Goal: Task Accomplishment & Management: Use online tool/utility

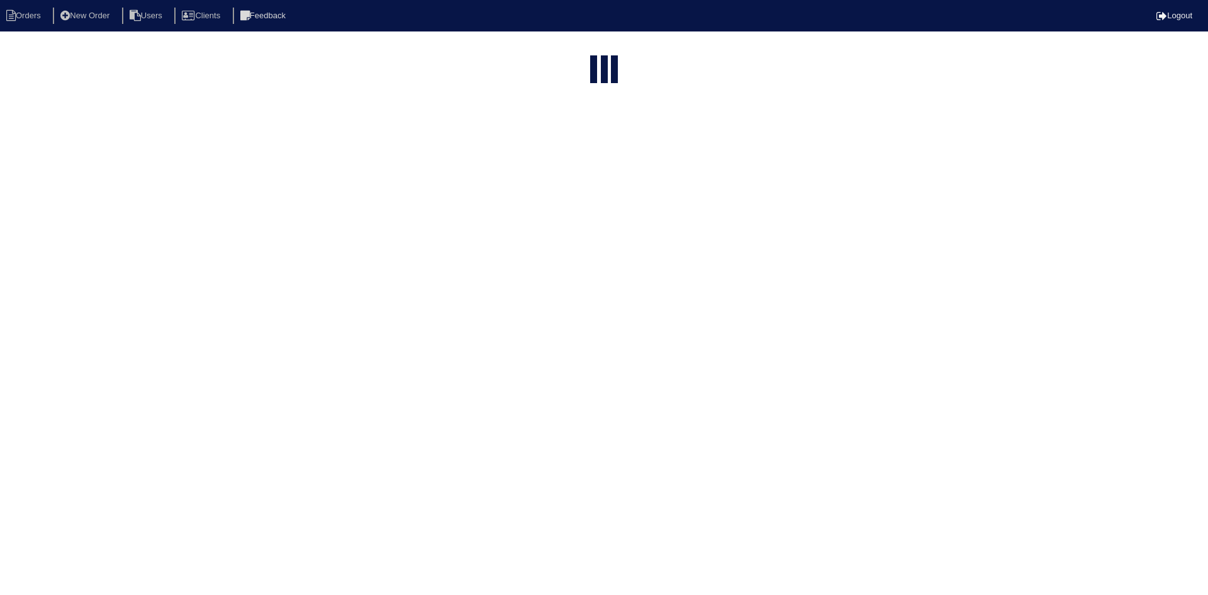
select select "15"
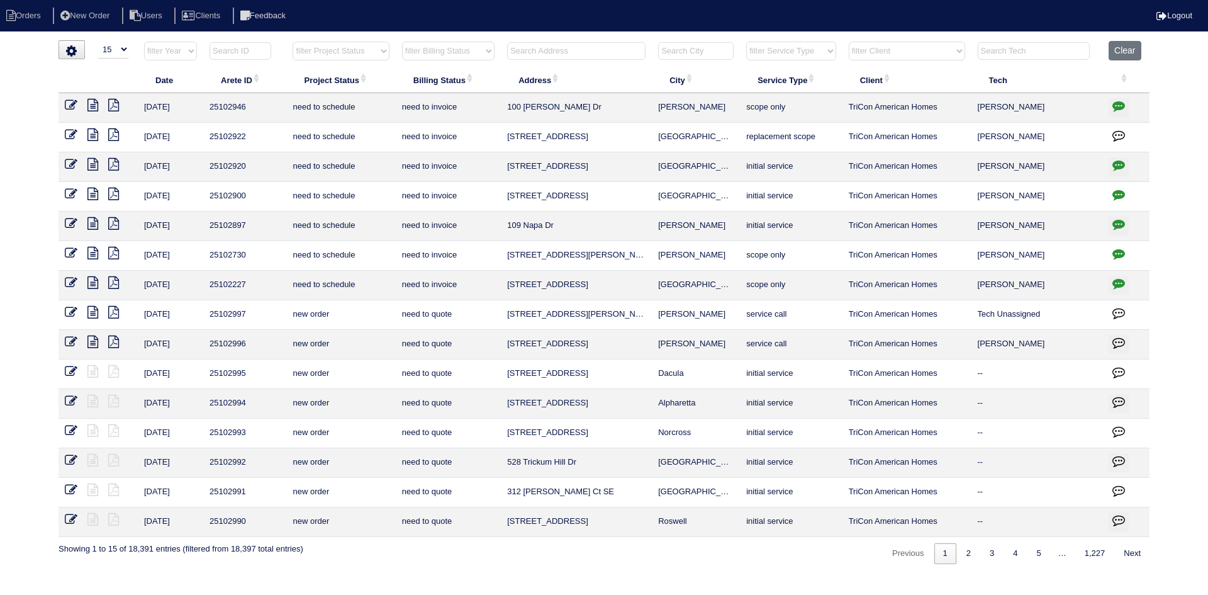
click at [543, 55] on input "text" at bounding box center [576, 51] width 138 height 18
click at [545, 55] on input "text" at bounding box center [576, 51] width 138 height 18
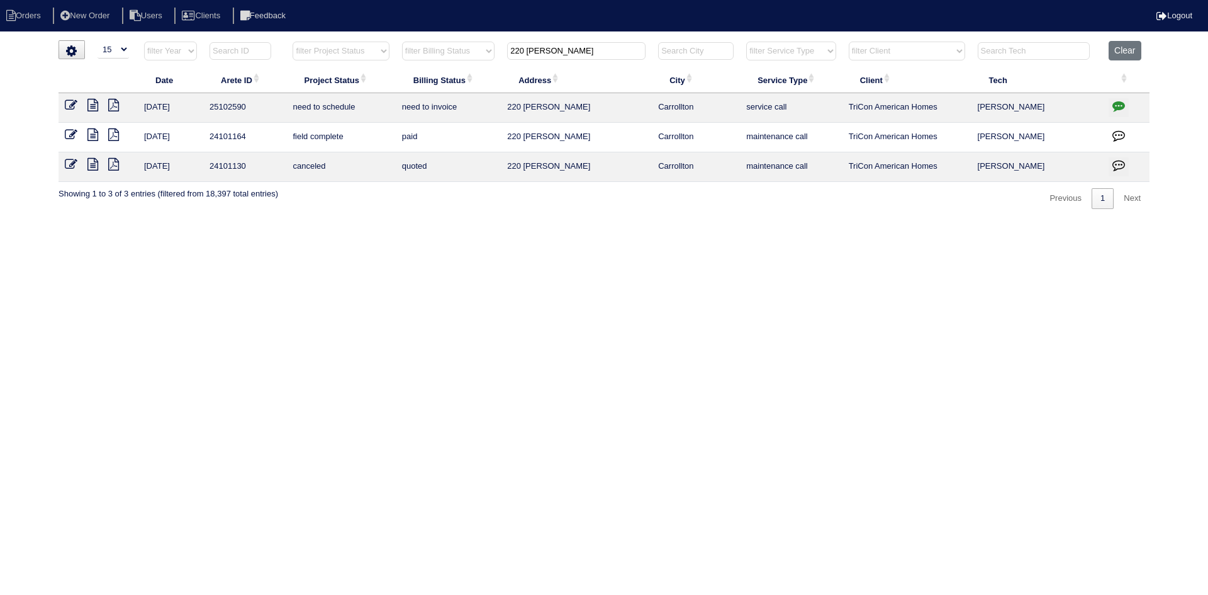
type input "220 Jennifer"
click at [93, 106] on icon at bounding box center [92, 105] width 11 height 13
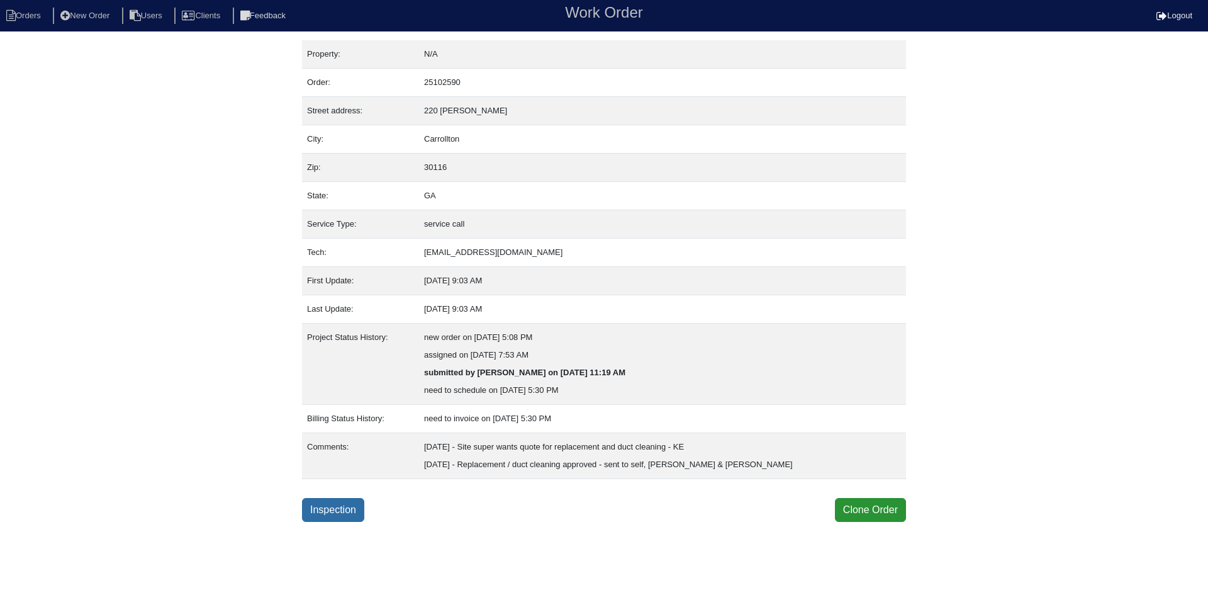
click at [312, 507] on link "Inspection" at bounding box center [333, 510] width 62 height 24
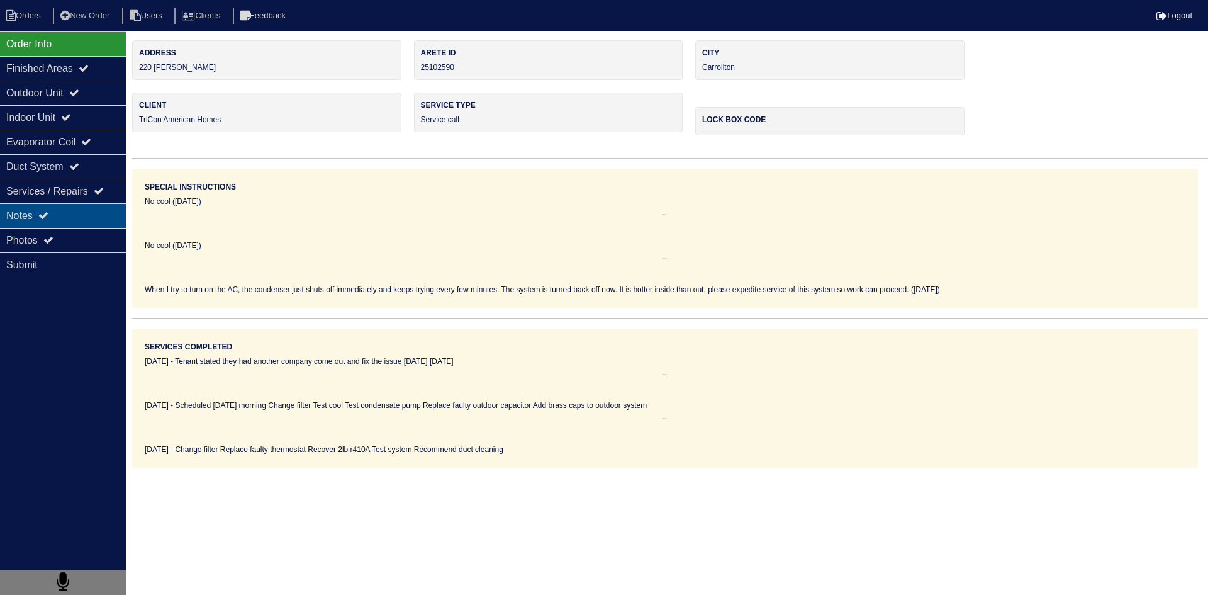
click at [86, 220] on div "Notes" at bounding box center [63, 215] width 126 height 25
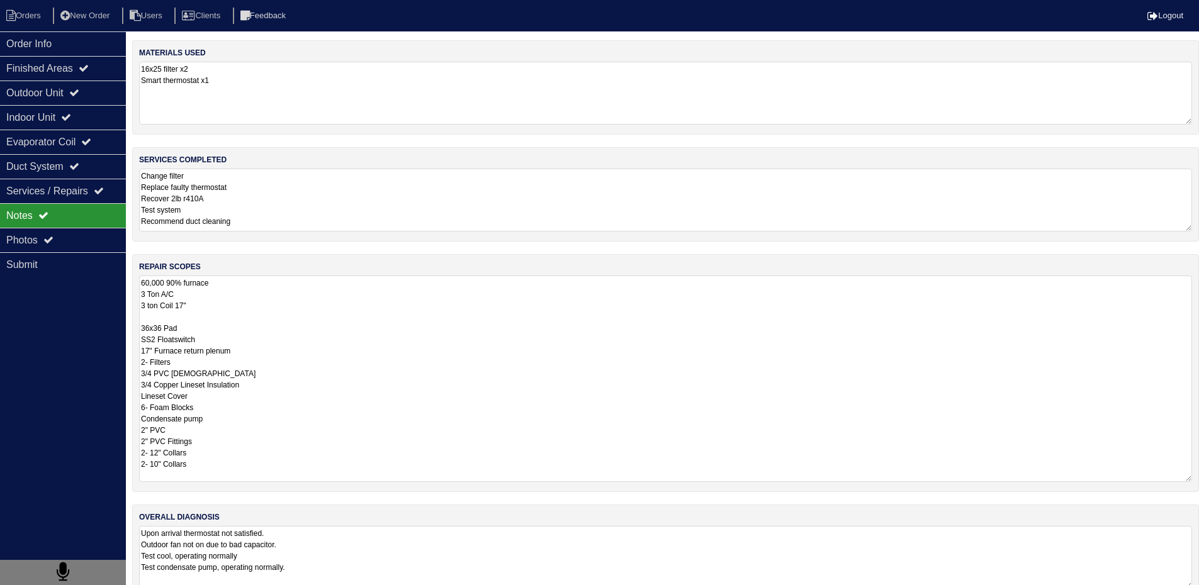
click at [287, 310] on textarea "60,000 90% furnace 3 Ton A/C 3 ton Coil 17" 36x36 Pad SS2 Floatswitch 17" Furna…" at bounding box center [665, 379] width 1053 height 206
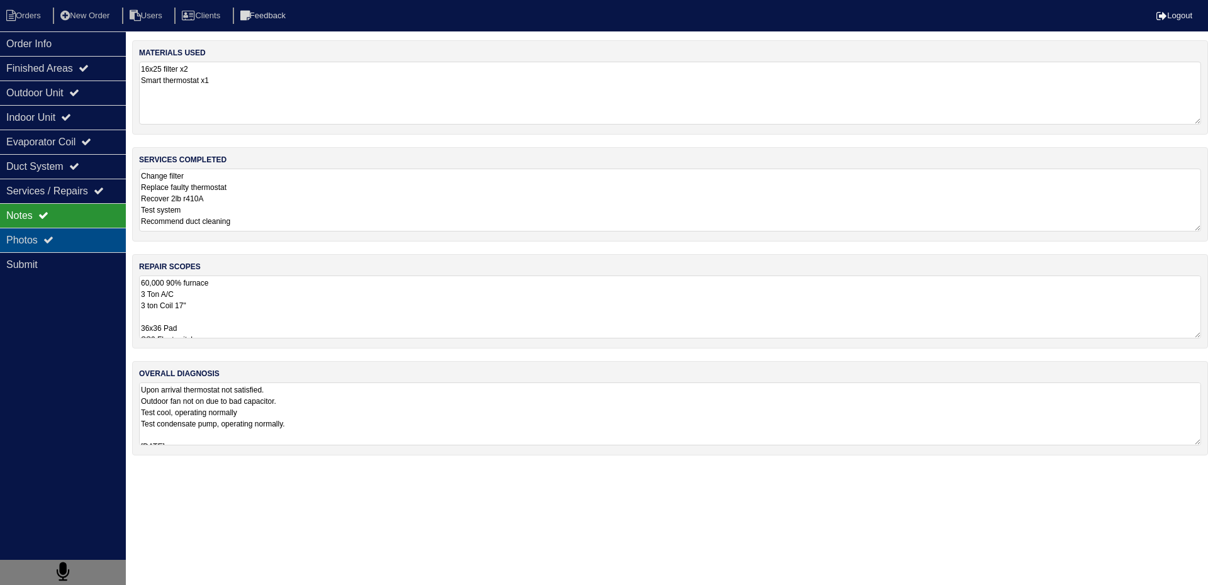
click at [115, 249] on div "Photos" at bounding box center [63, 240] width 126 height 25
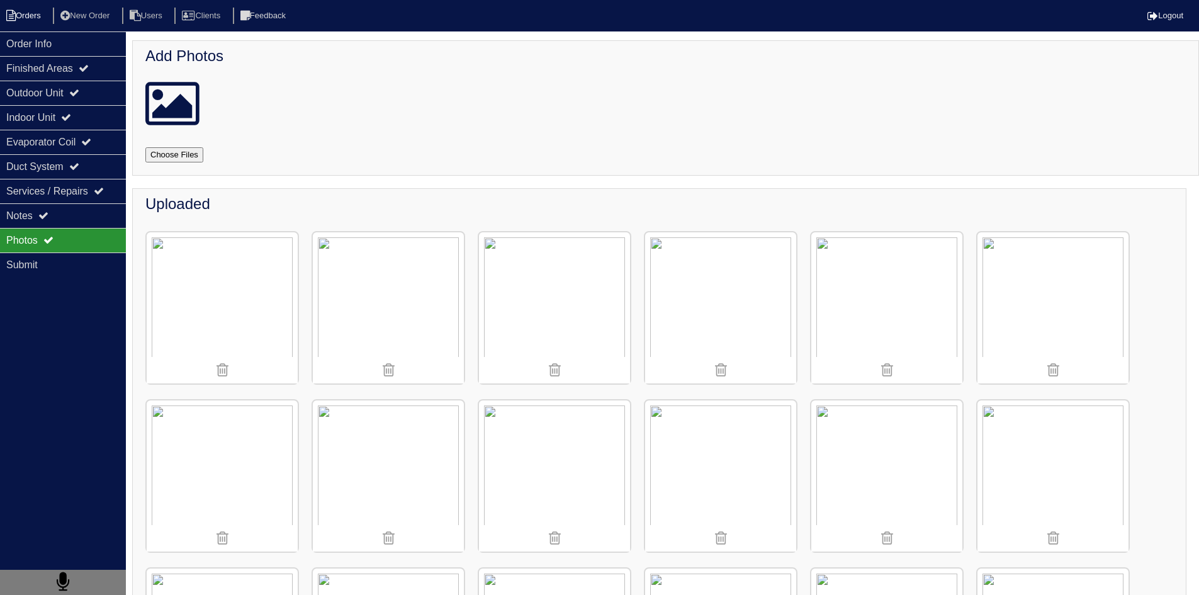
click at [34, 12] on li "Orders" at bounding box center [25, 16] width 51 height 17
select select "15"
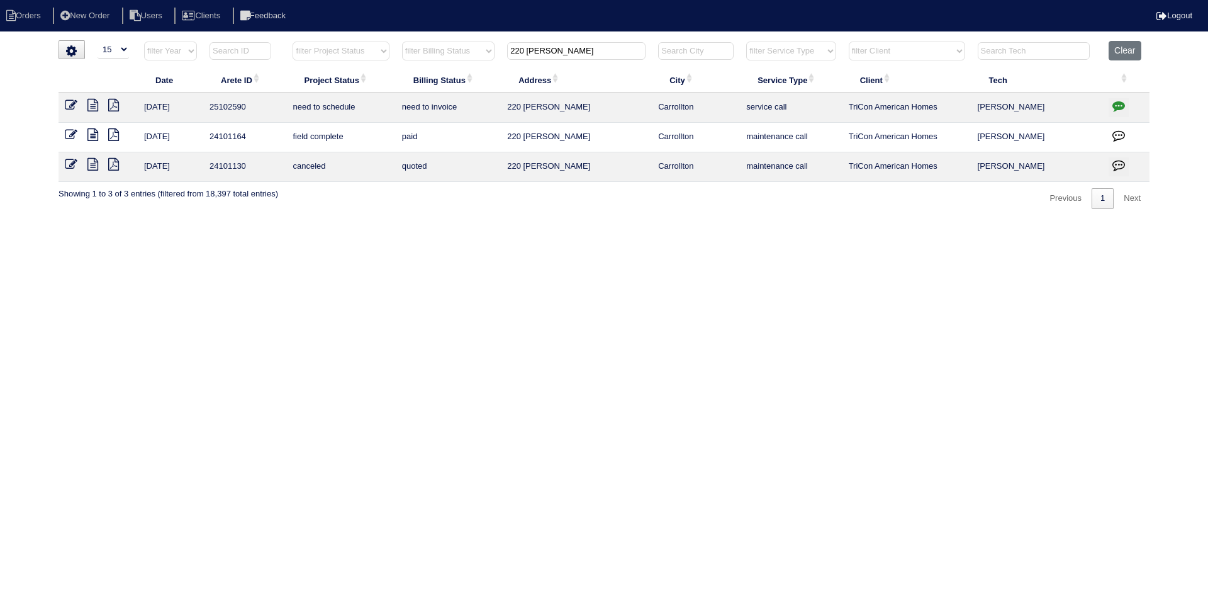
click at [581, 56] on input "220 Jennifer" at bounding box center [576, 51] width 138 height 18
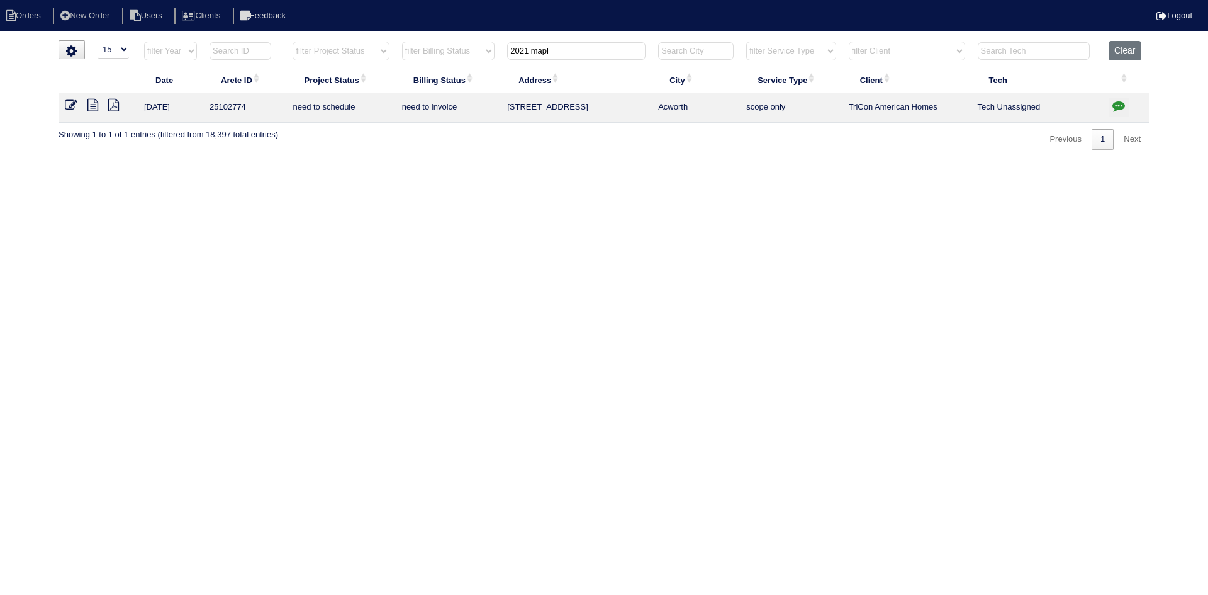
type input "2021 mapl"
click at [94, 105] on icon at bounding box center [92, 105] width 11 height 13
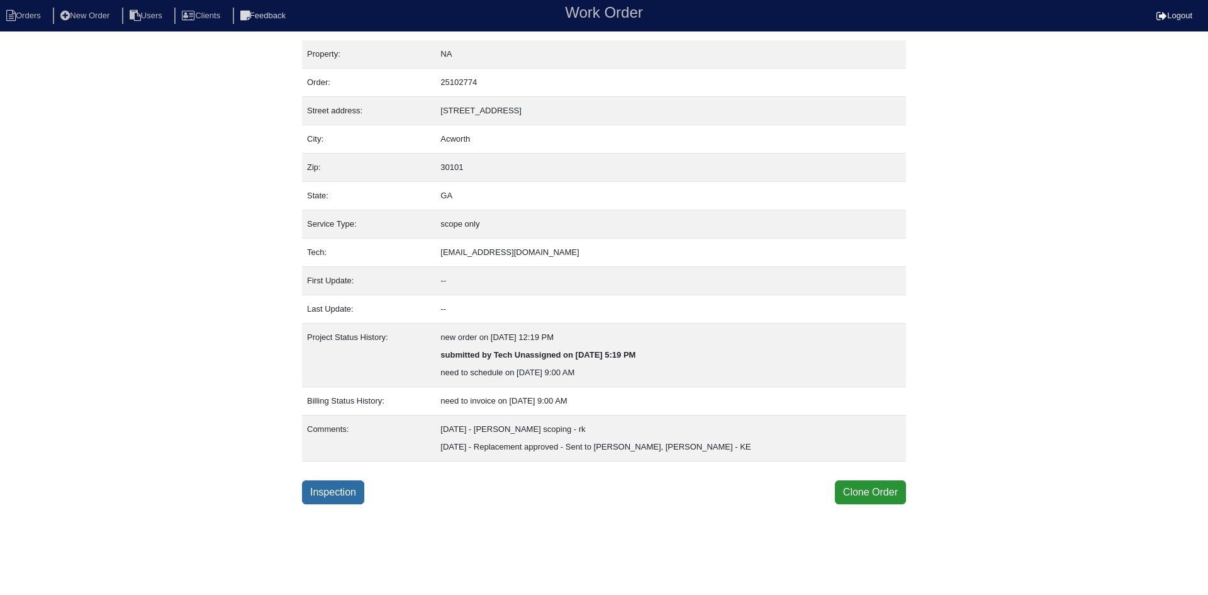
click at [340, 495] on link "Inspection" at bounding box center [333, 492] width 62 height 24
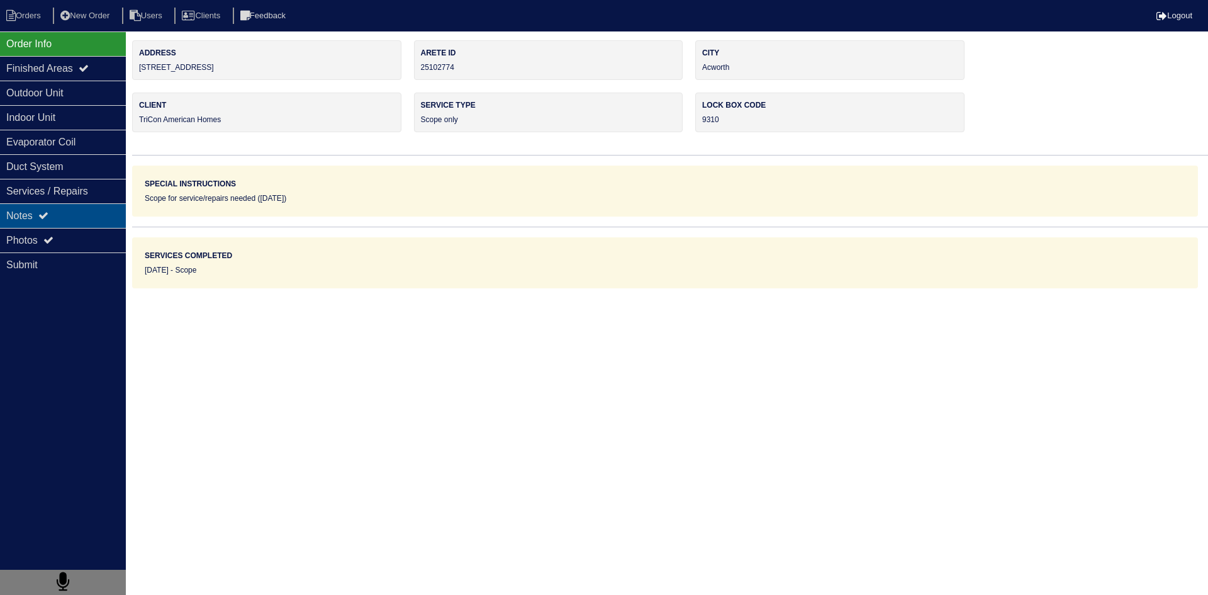
click at [89, 218] on div "Notes" at bounding box center [63, 215] width 126 height 25
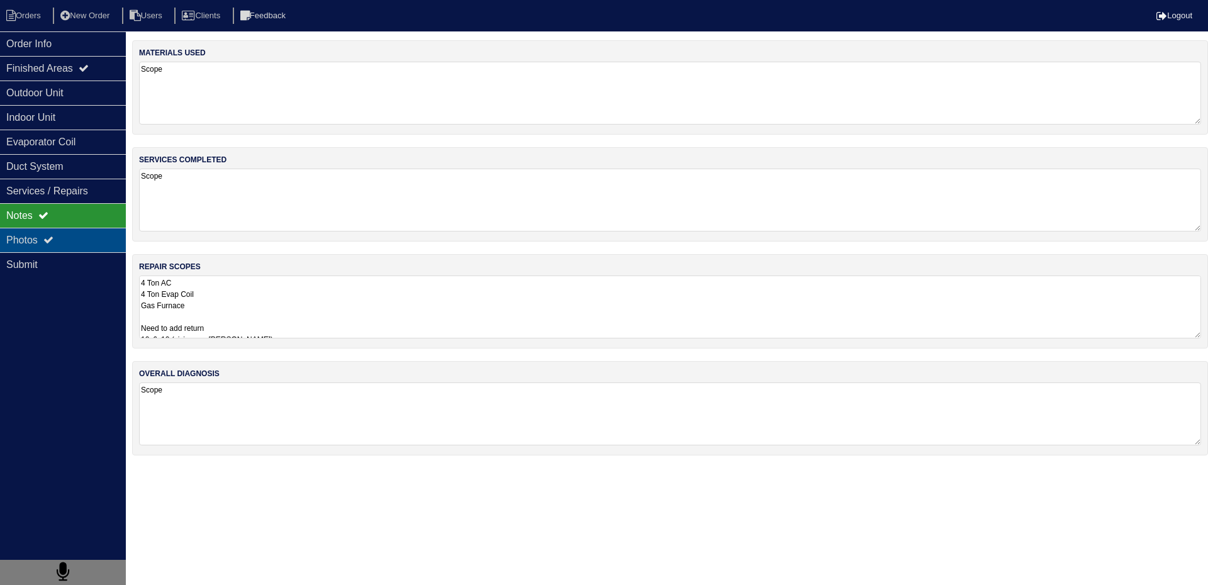
click at [83, 244] on div "Photos" at bounding box center [63, 240] width 126 height 25
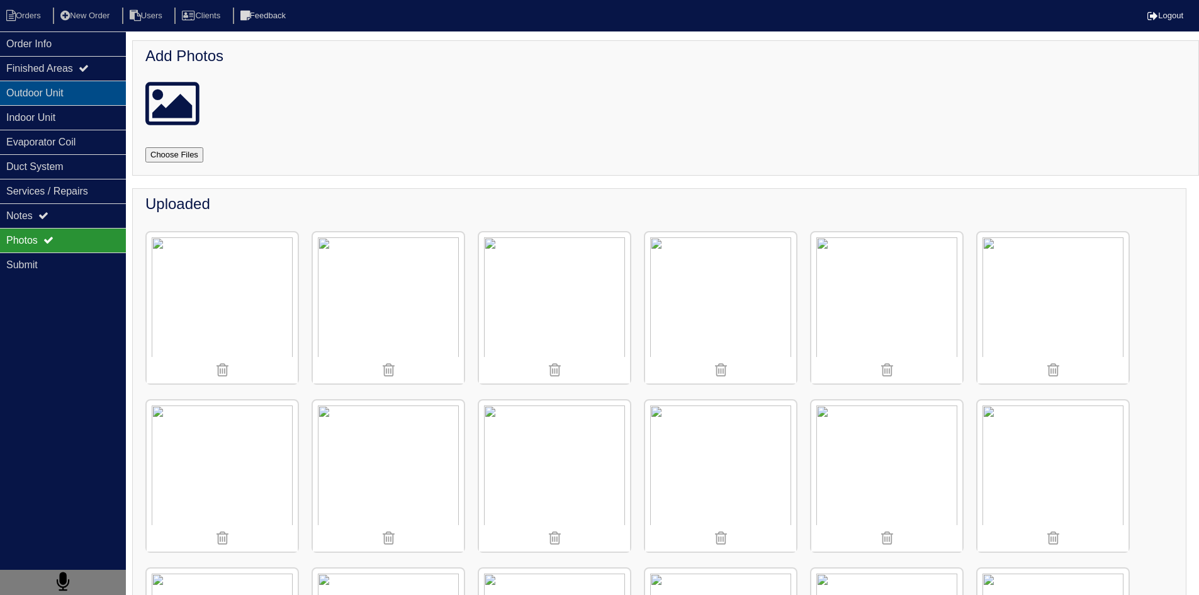
click at [50, 98] on div "Outdoor Unit" at bounding box center [63, 93] width 126 height 25
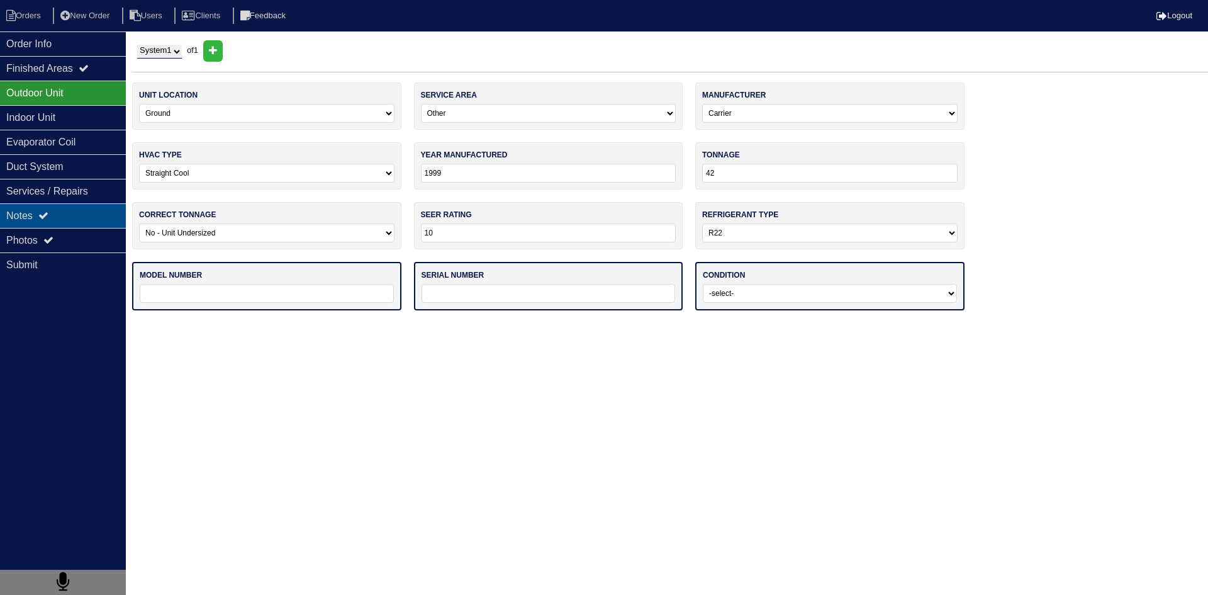
click at [84, 222] on div "Notes" at bounding box center [63, 215] width 126 height 25
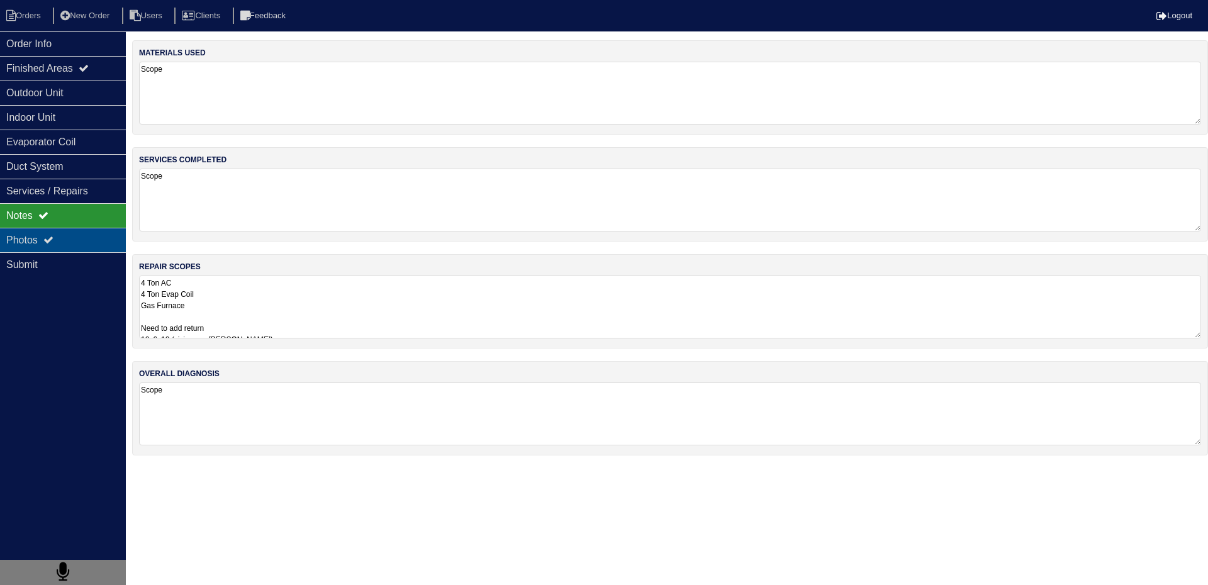
click at [69, 245] on div "Photos" at bounding box center [63, 240] width 126 height 25
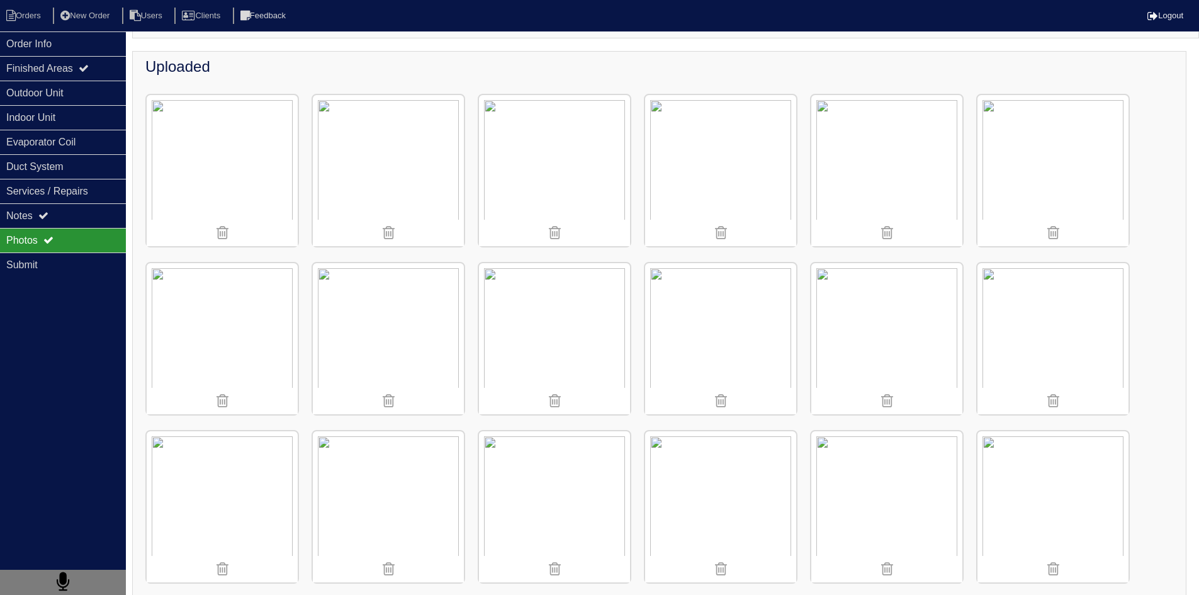
scroll to position [130, 0]
click at [1167, 254] on div "Uploaded" at bounding box center [659, 416] width 1054 height 716
click at [1165, 223] on div "Uploaded" at bounding box center [659, 416] width 1054 height 716
click at [36, 17] on li "Orders" at bounding box center [25, 16] width 51 height 17
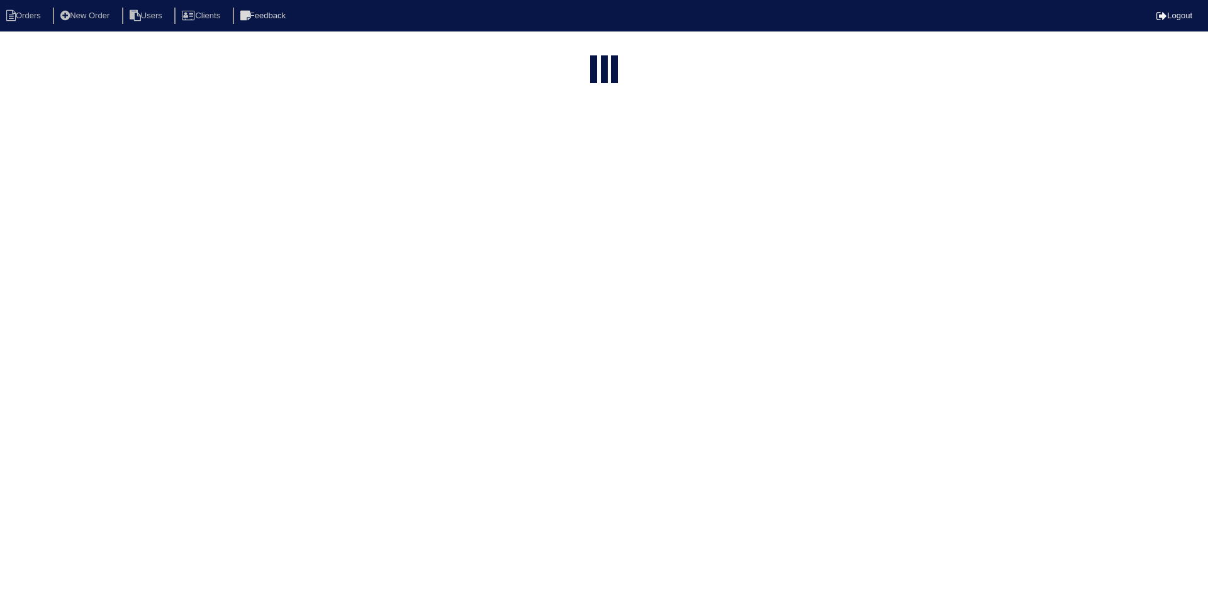
select select "15"
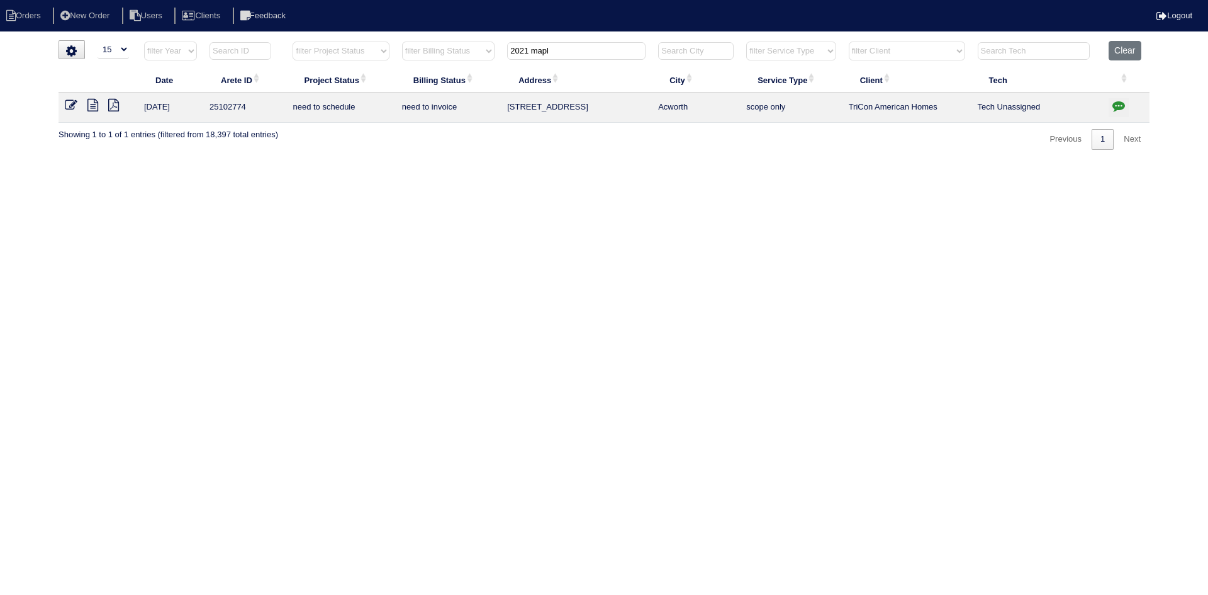
drag, startPoint x: 575, startPoint y: 50, endPoint x: 482, endPoint y: 49, distance: 92.5
click at [482, 49] on tr "filter Year -- Any Year -- 2025 2024 2023 2022 2021 2020 2019 filter Project St…" at bounding box center [604, 54] width 1091 height 26
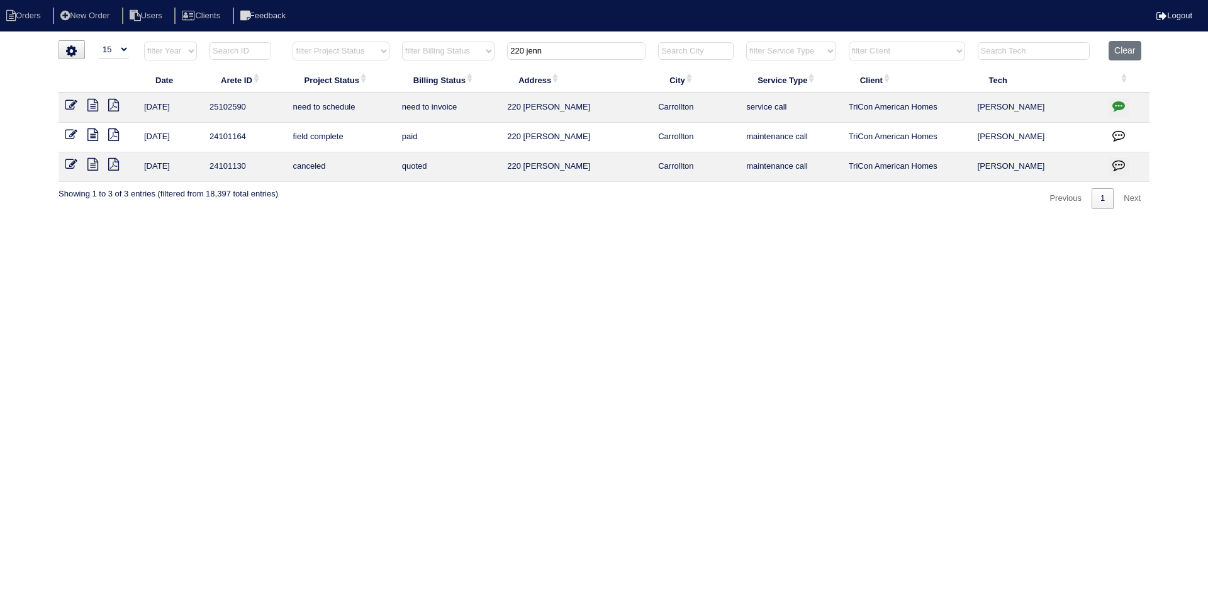
type input "220 jenn"
click at [93, 106] on icon at bounding box center [92, 105] width 11 height 13
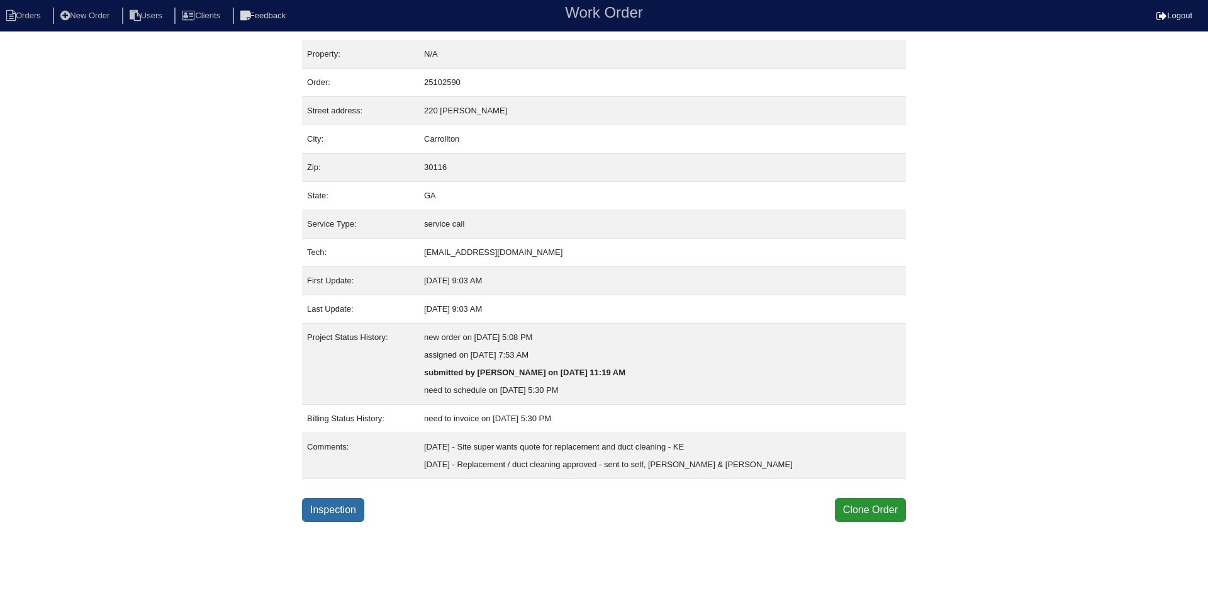
click at [334, 509] on link "Inspection" at bounding box center [333, 510] width 62 height 24
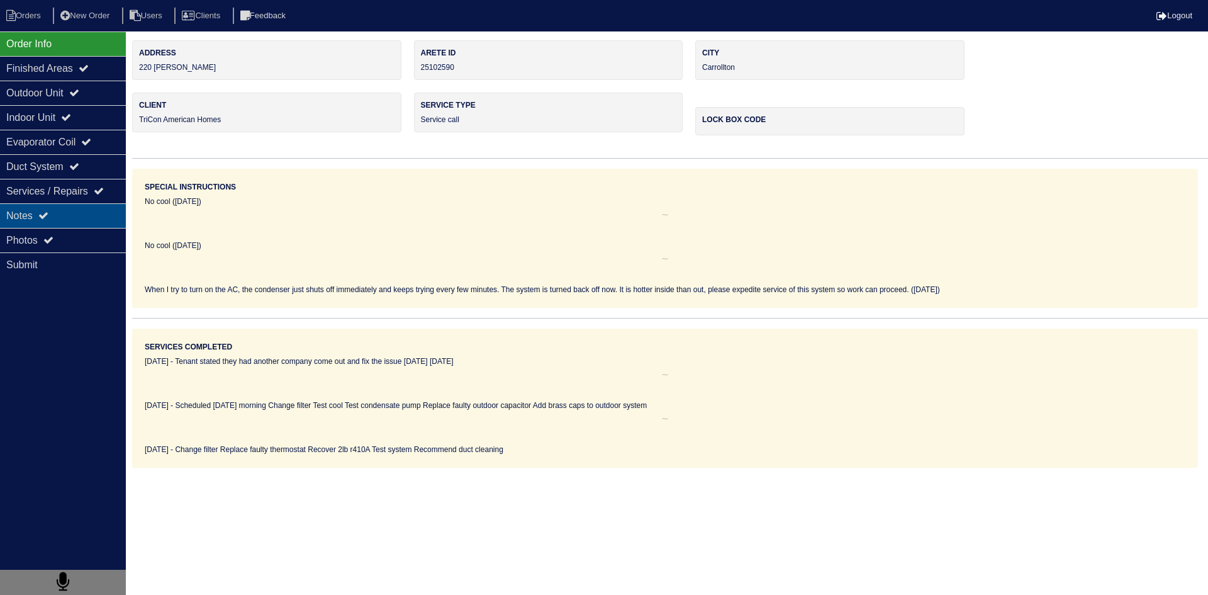
click at [64, 217] on div "Notes" at bounding box center [63, 215] width 126 height 25
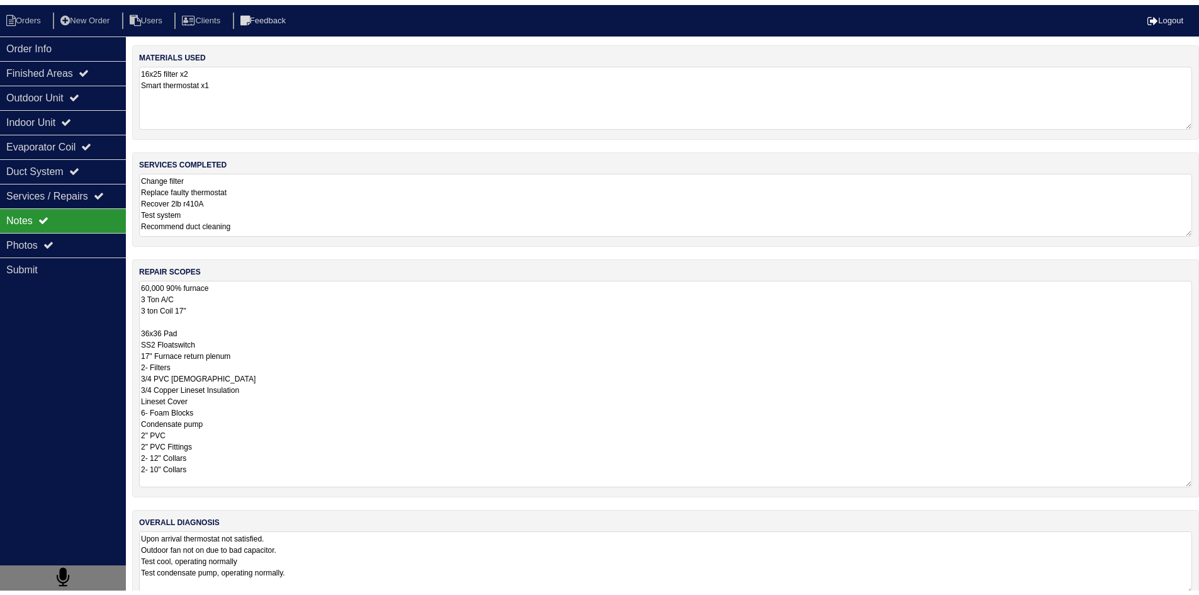
scroll to position [1, 0]
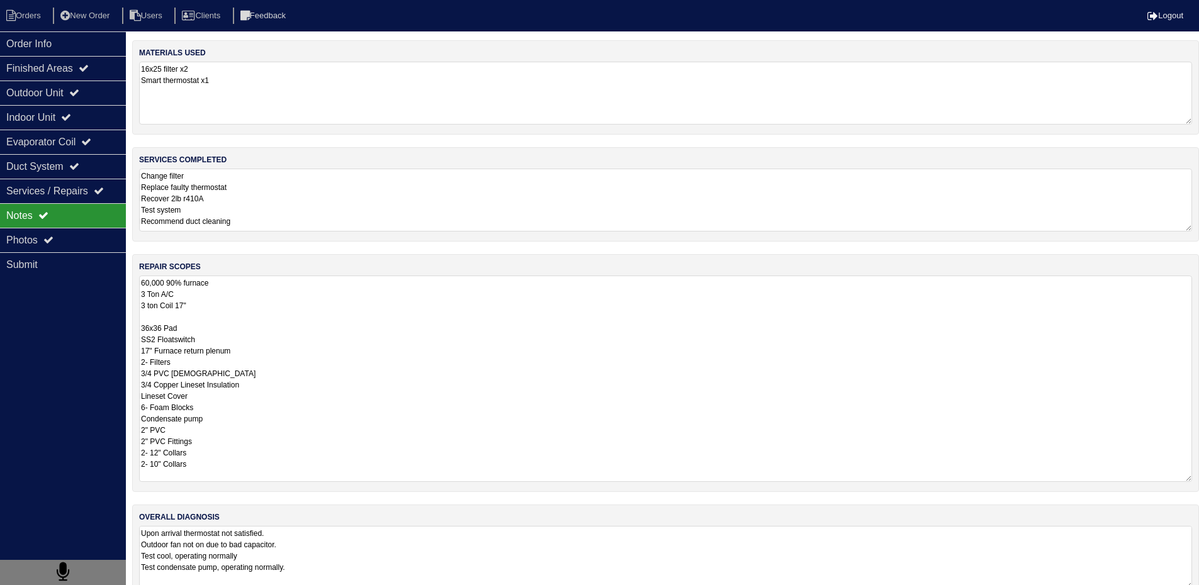
drag, startPoint x: 141, startPoint y: 282, endPoint x: 232, endPoint y: 473, distance: 211.7
click at [232, 473] on textarea "60,000 90% furnace 3 Ton A/C 3 ton Coil 17" 36x36 Pad SS2 Floatswitch 17" Furna…" at bounding box center [665, 379] width 1053 height 206
click at [291, 549] on textarea "Upon arrival thermostat not satisfied. Outdoor fan not on due to bad capacitor.…" at bounding box center [665, 557] width 1053 height 63
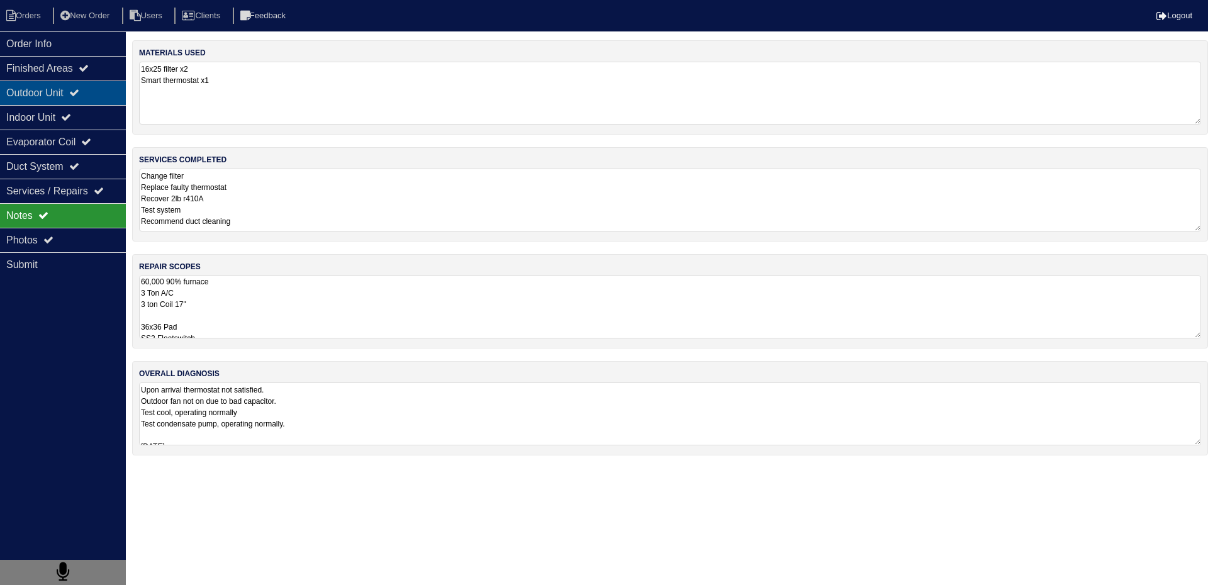
click at [26, 98] on div "Outdoor Unit" at bounding box center [63, 93] width 126 height 25
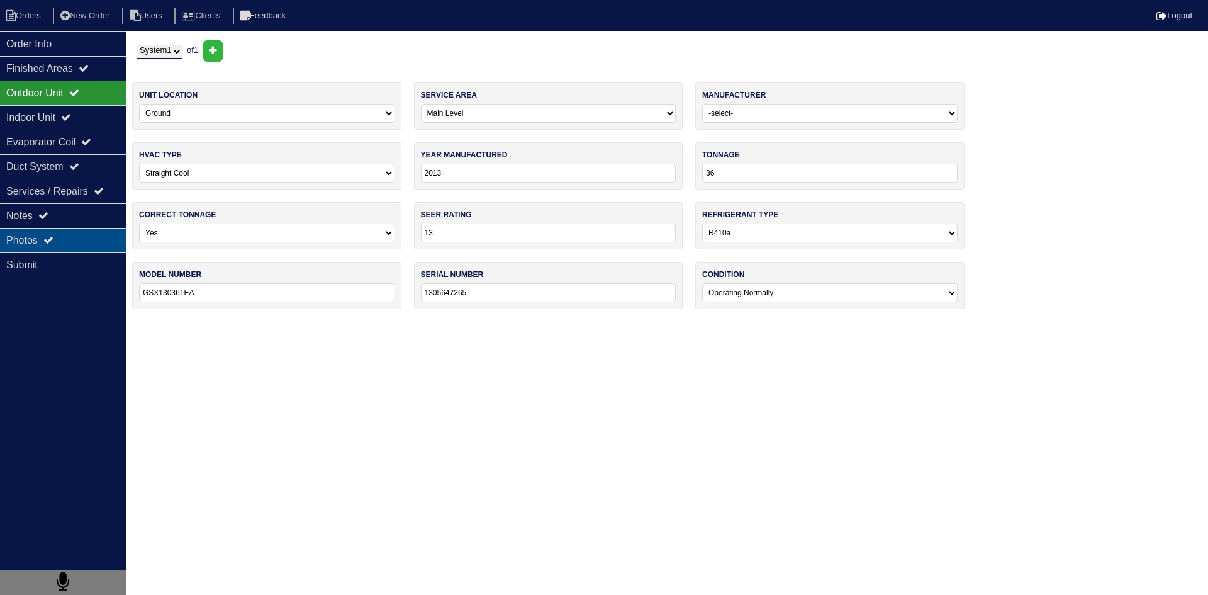
click at [49, 245] on icon at bounding box center [48, 240] width 10 height 10
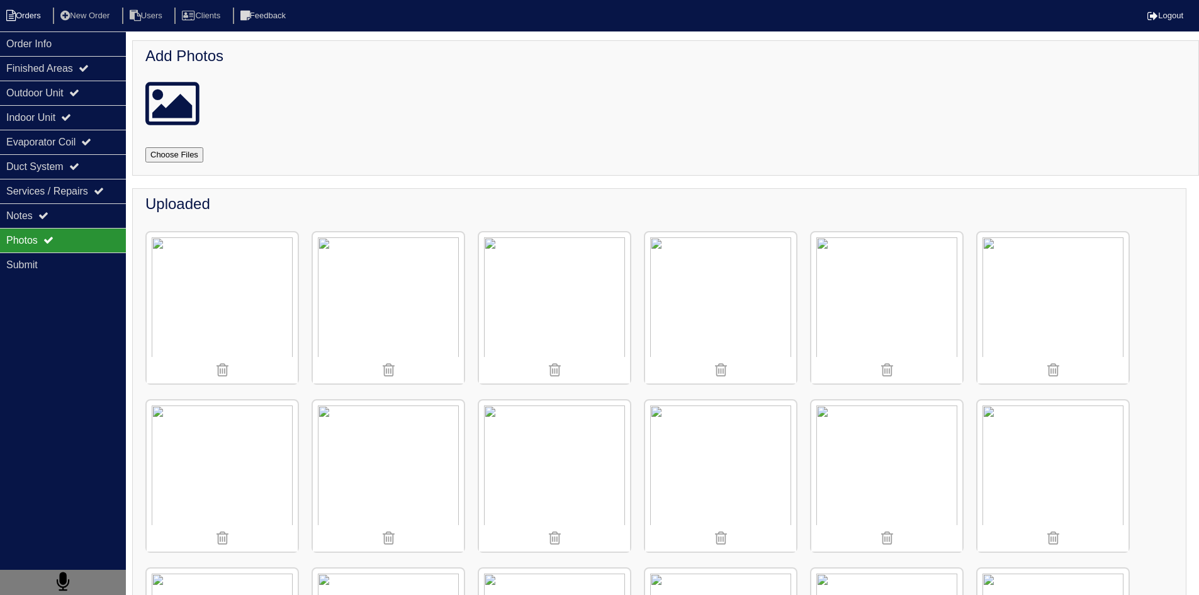
click at [27, 15] on li "Orders" at bounding box center [25, 16] width 51 height 17
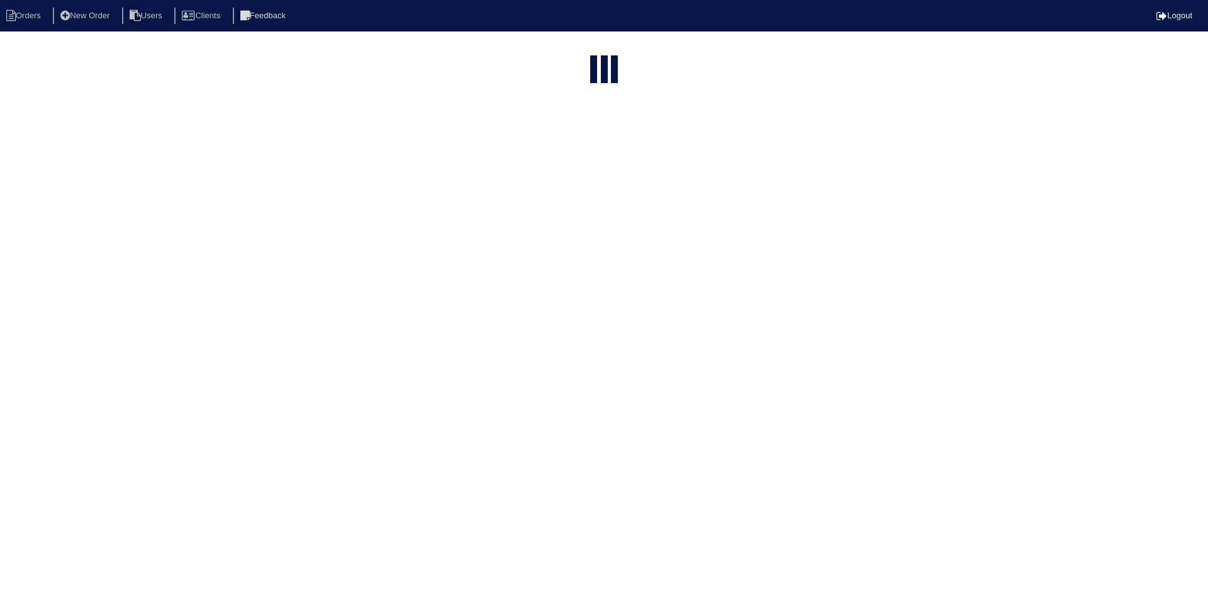
select select "15"
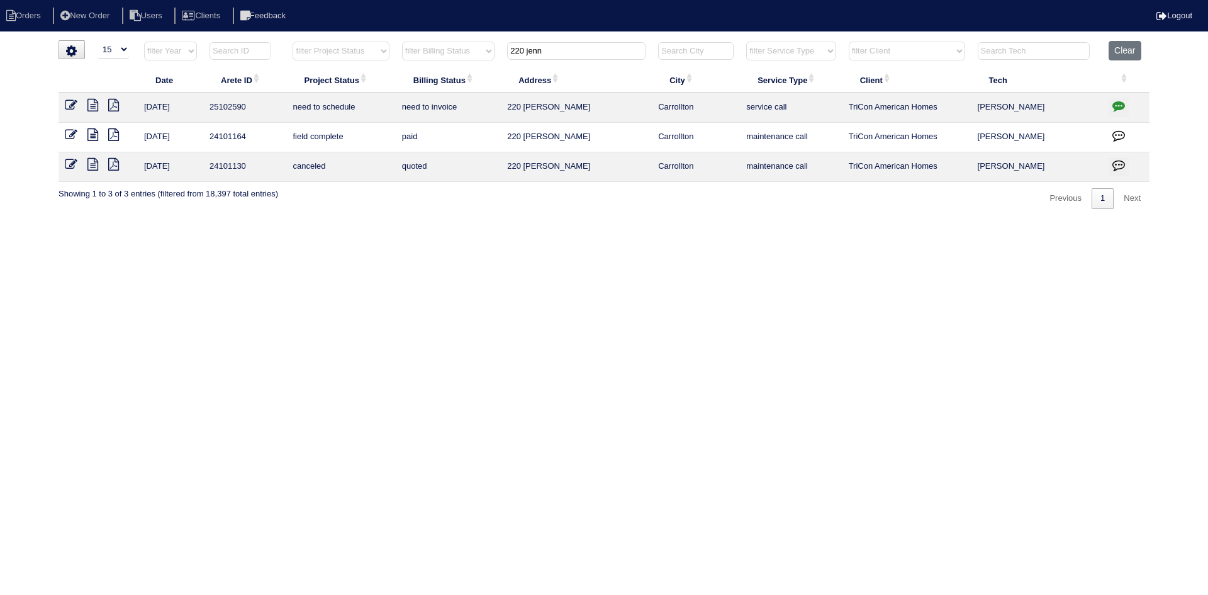
click at [576, 55] on input "220 jenn" at bounding box center [576, 51] width 138 height 18
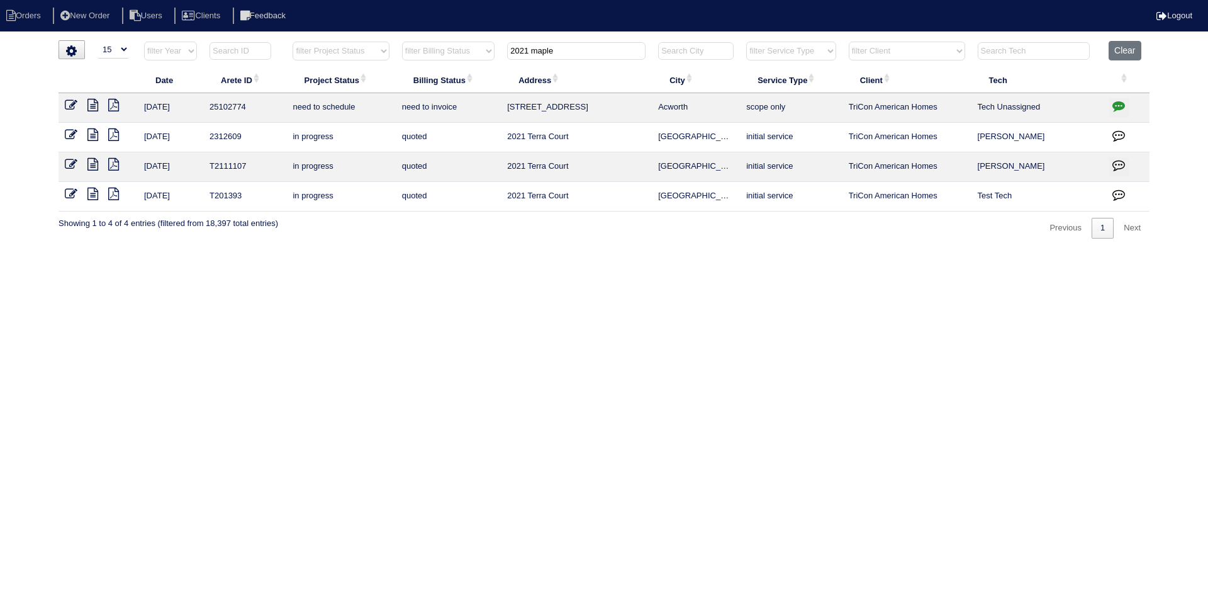
type input "2021 maple"
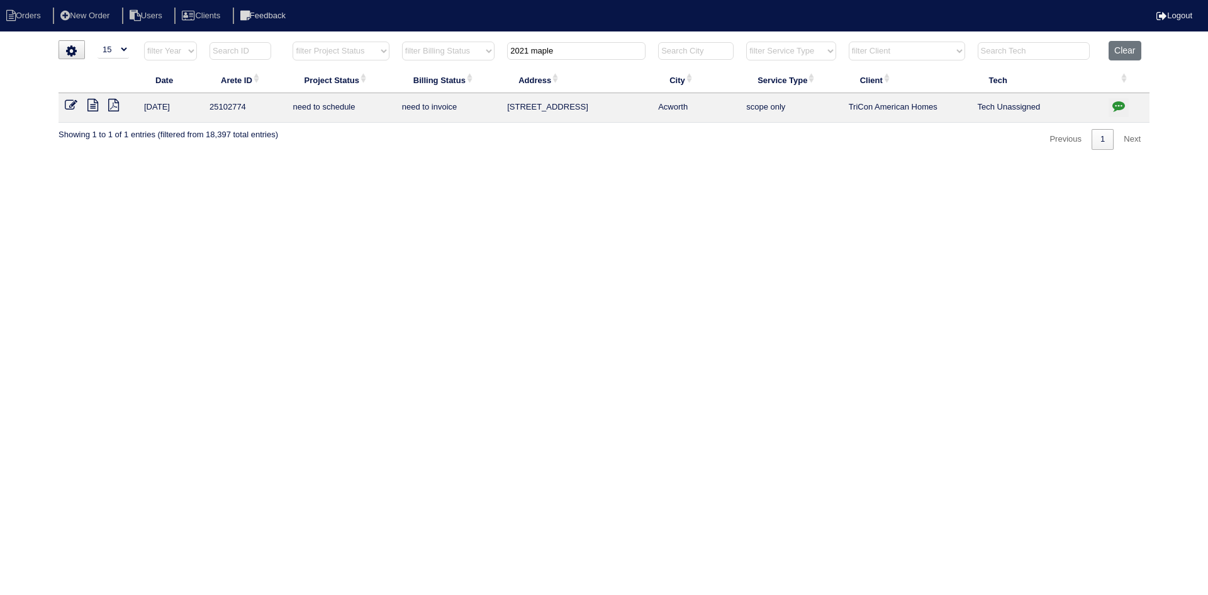
click at [92, 105] on icon at bounding box center [92, 105] width 11 height 13
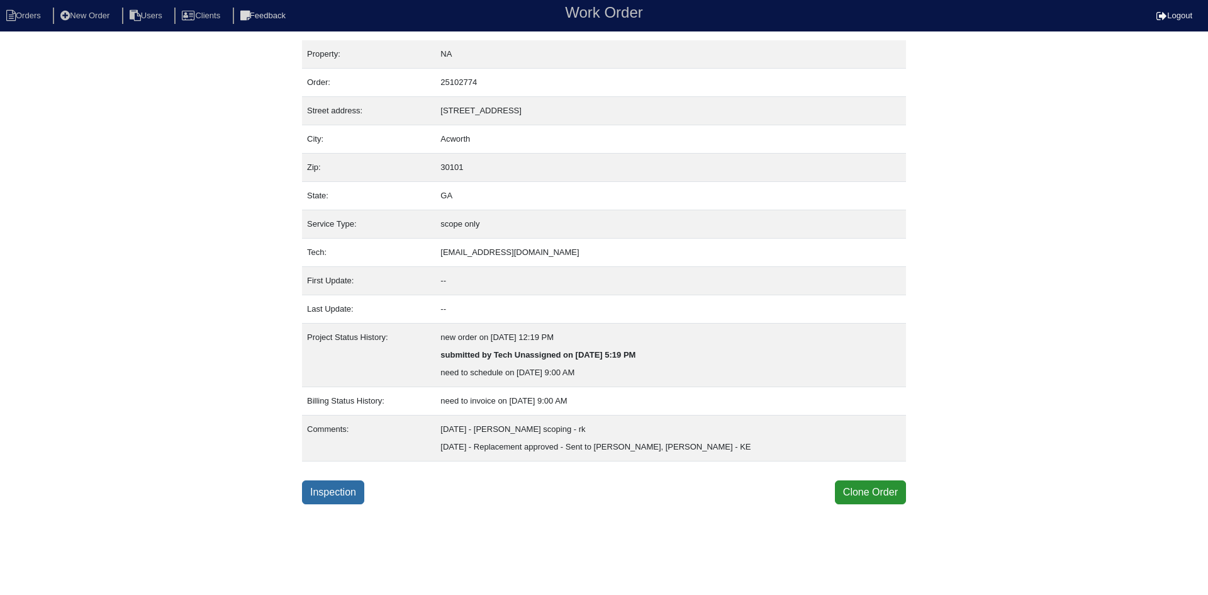
click at [337, 489] on link "Inspection" at bounding box center [333, 492] width 62 height 24
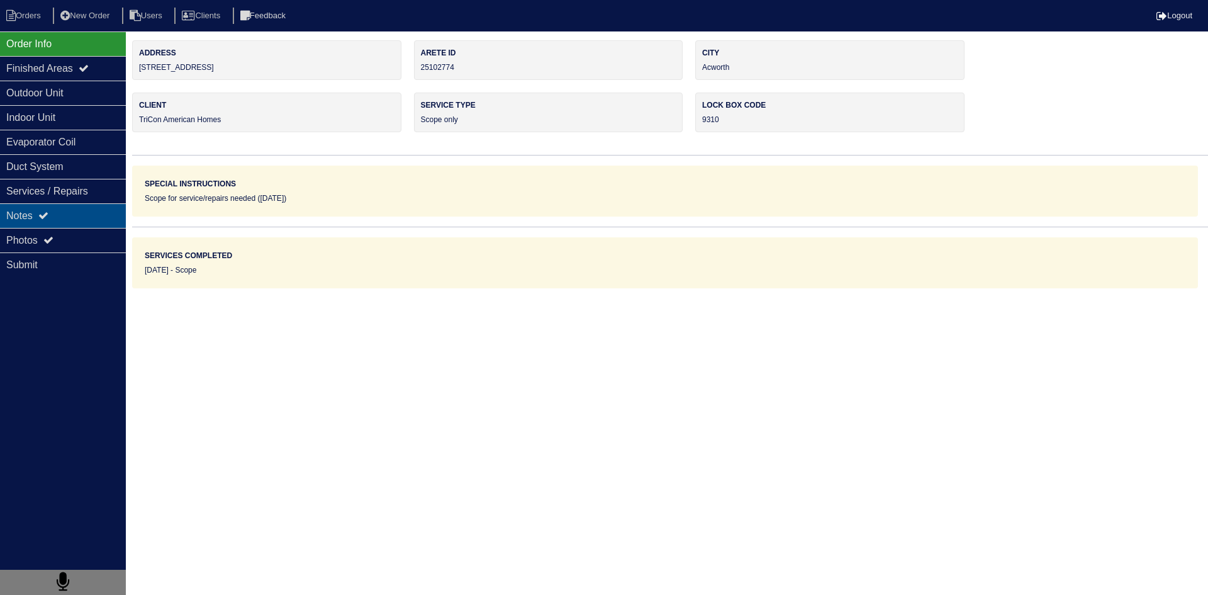
click at [79, 218] on div "Notes" at bounding box center [63, 215] width 126 height 25
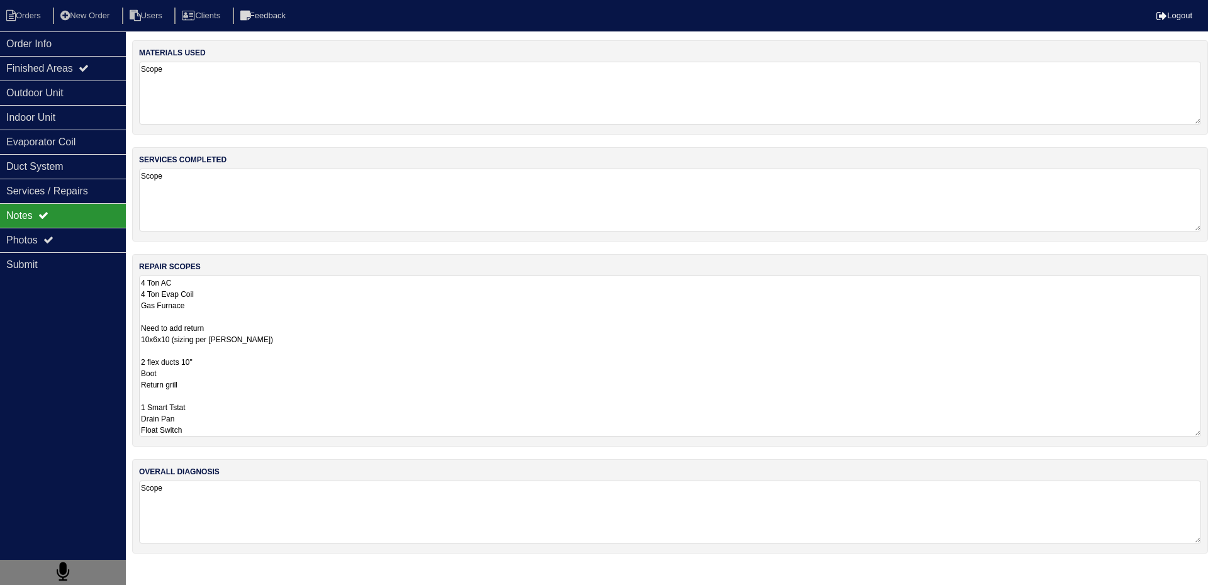
scroll to position [1, 0]
drag, startPoint x: 140, startPoint y: 285, endPoint x: 243, endPoint y: 431, distance: 178.8
click at [243, 431] on textarea "4 Ton AC 4 Ton Evap Coil Gas Furnace Need to add return 10x6x10 (sizing per Dan…" at bounding box center [670, 356] width 1062 height 161
click at [172, 296] on textarea "4 Ton AC 4 Ton Evap Coil Gas Furnace Need to add return 10x6x10 (sizing per Dan…" at bounding box center [670, 356] width 1062 height 161
click at [140, 281] on textarea "4 Ton AC 4 Ton Evap Coil Gas Furnace Need to add return 10x6x10 (sizing per Dan…" at bounding box center [670, 356] width 1062 height 161
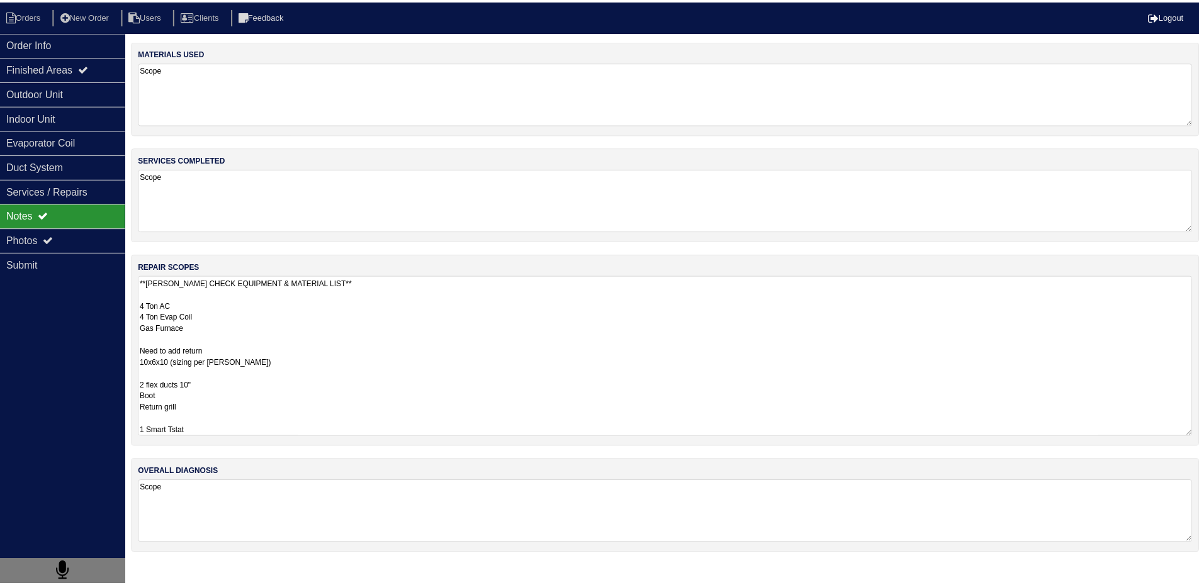
scroll to position [24, 0]
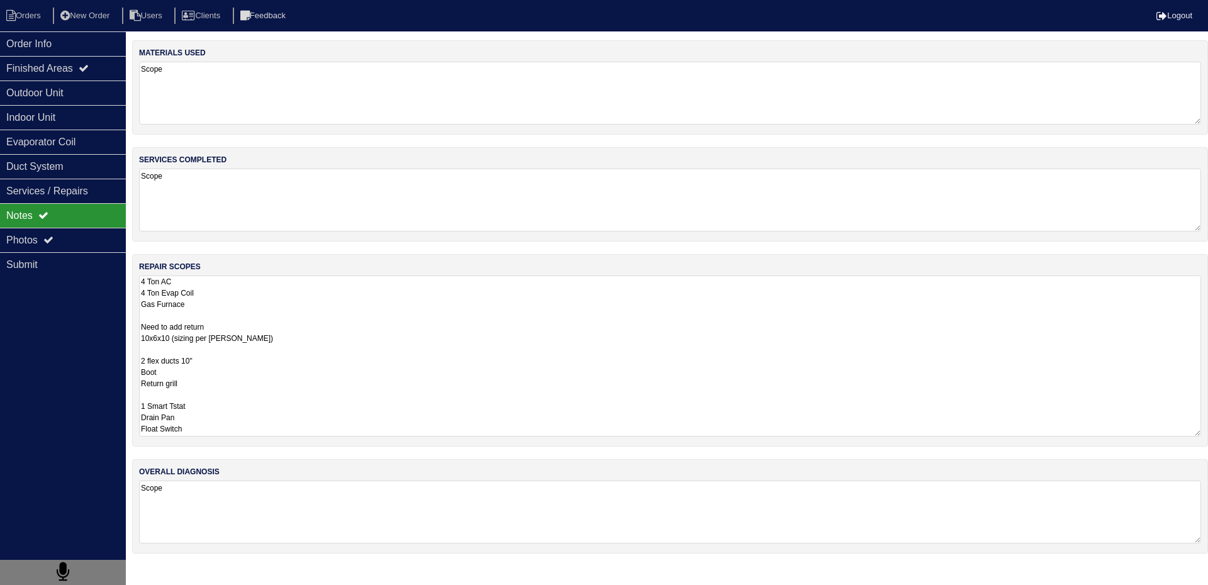
drag, startPoint x: 139, startPoint y: 278, endPoint x: 238, endPoint y: 442, distance: 191.7
click at [238, 442] on div "repair scopes **PAYTON CHECK EQUIPMENT & MATERIAL LIST** 4 Ton AC 4 Ton Evap Co…" at bounding box center [670, 350] width 1076 height 193
type textarea "**PAYTON CHECK EQUIPMENT & MATERIAL LIST** 4 Ton AC 4 Ton Evap Coil Gas Furnace…"
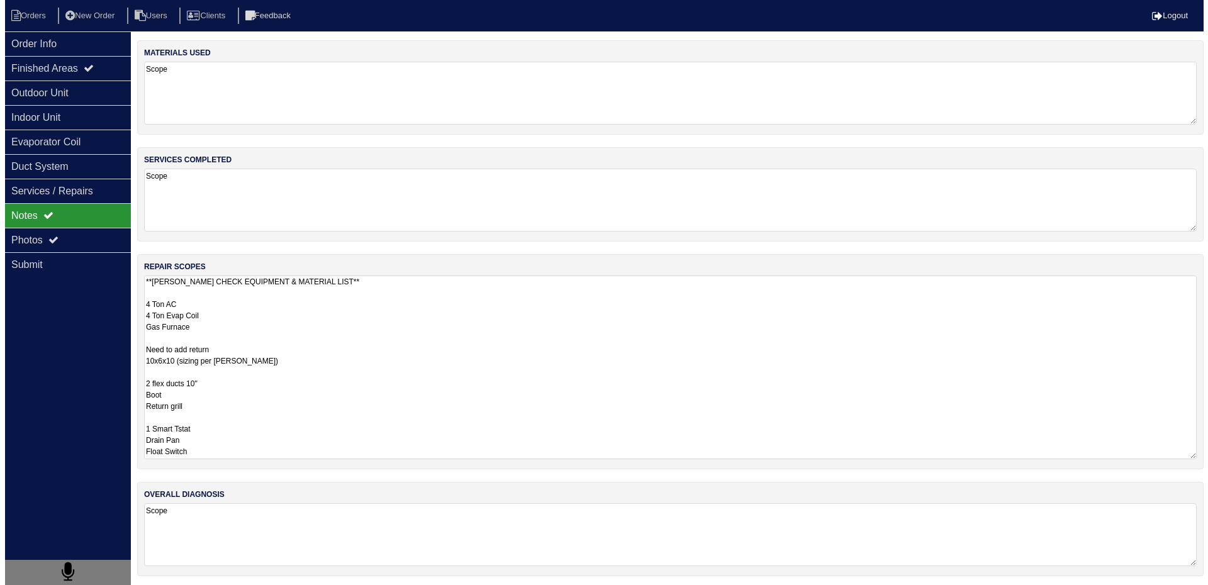
scroll to position [1, 0]
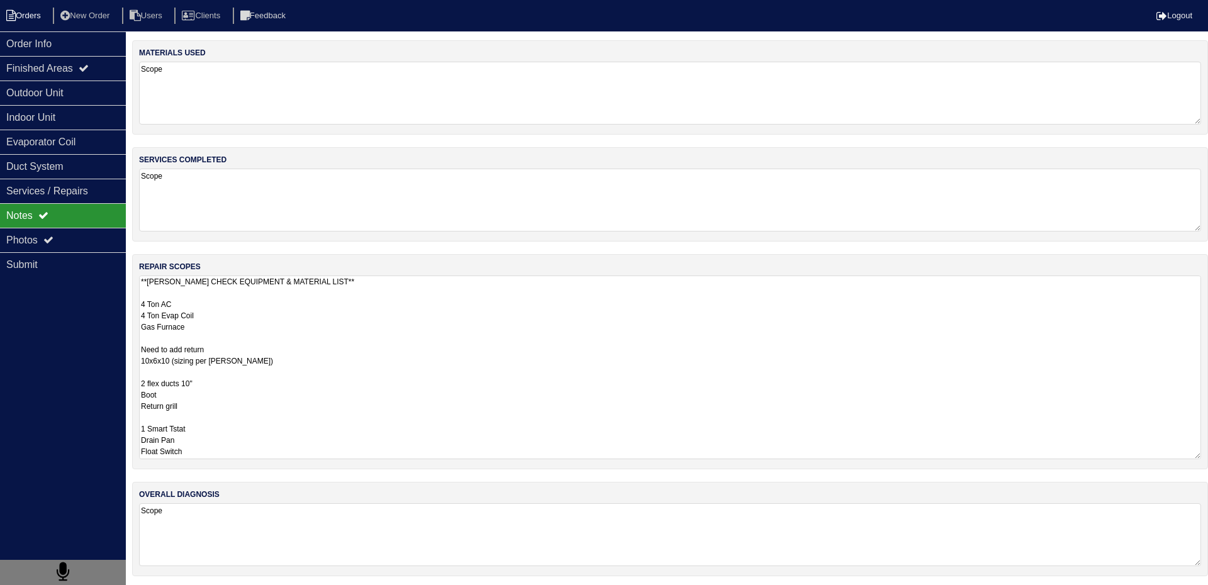
click at [35, 14] on li "Orders" at bounding box center [25, 16] width 51 height 17
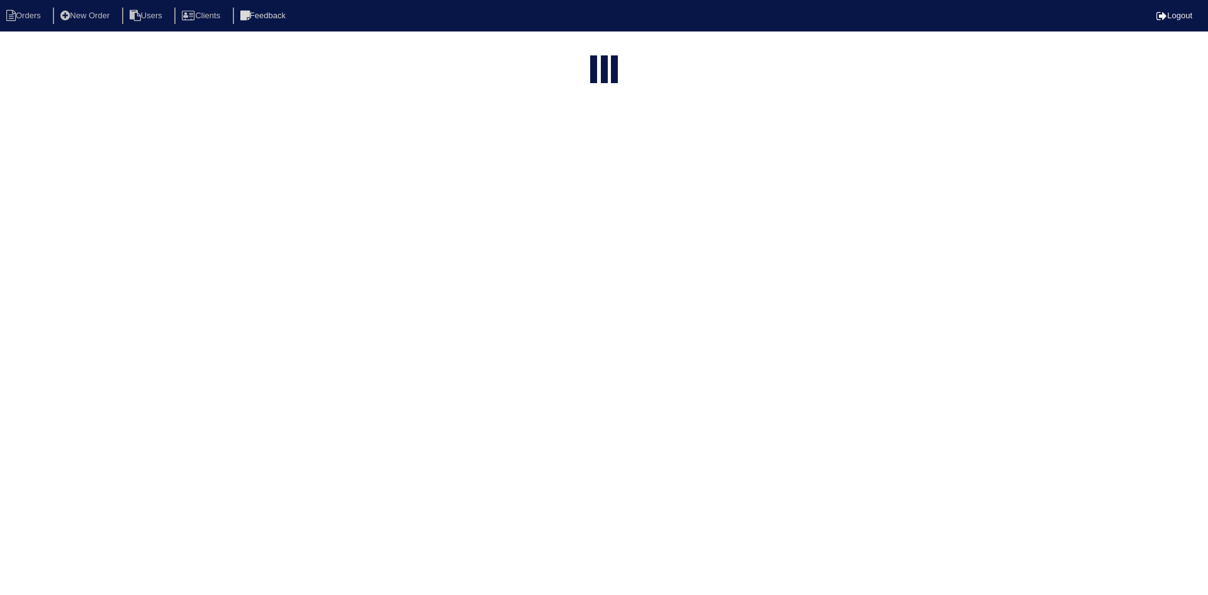
select select "15"
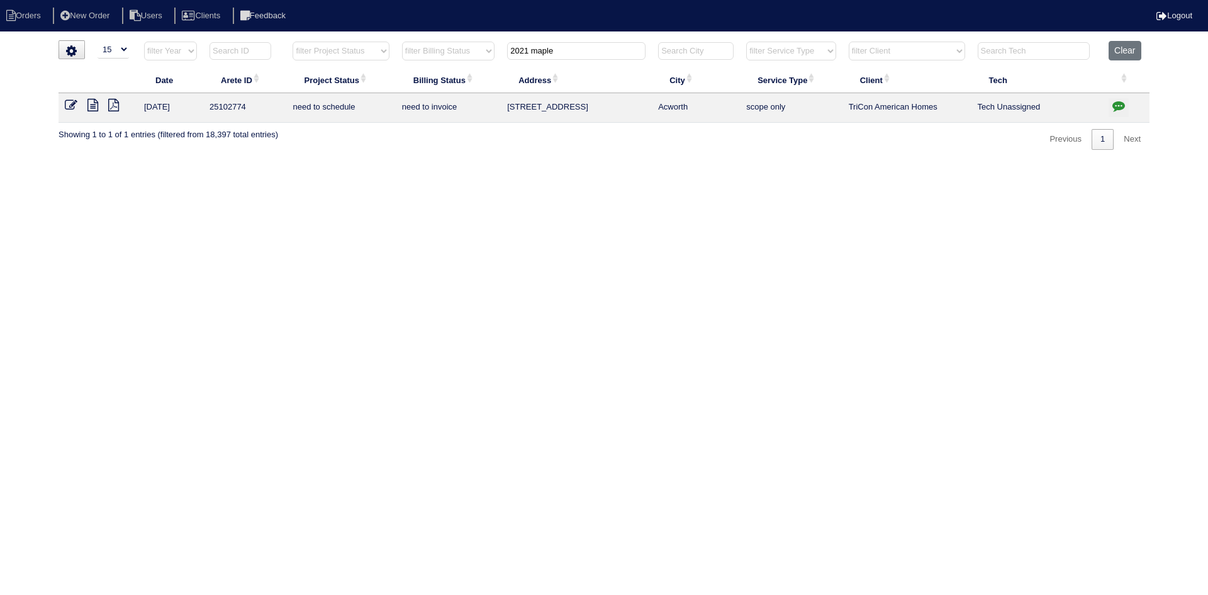
click at [602, 47] on input "2021 maple" at bounding box center [576, 51] width 138 height 18
click at [601, 48] on input "2021 maple" at bounding box center [576, 51] width 138 height 18
type input "166 Hill"
click at [89, 105] on icon at bounding box center [92, 105] width 11 height 13
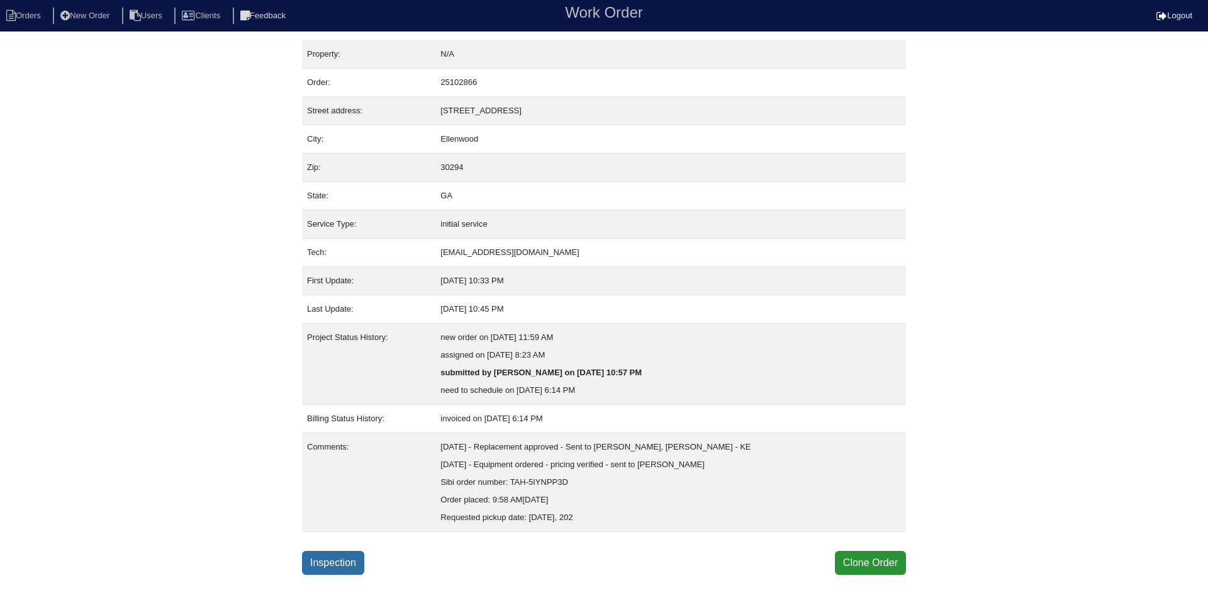
click at [325, 559] on link "Inspection" at bounding box center [333, 563] width 62 height 24
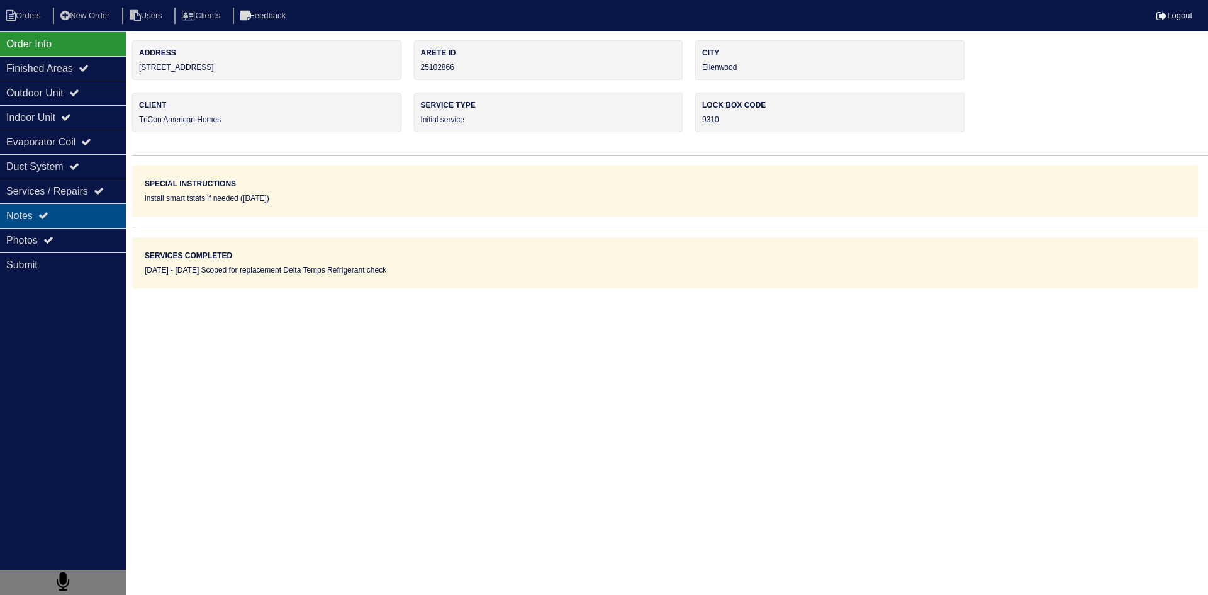
click at [72, 220] on div "Notes" at bounding box center [63, 215] width 126 height 25
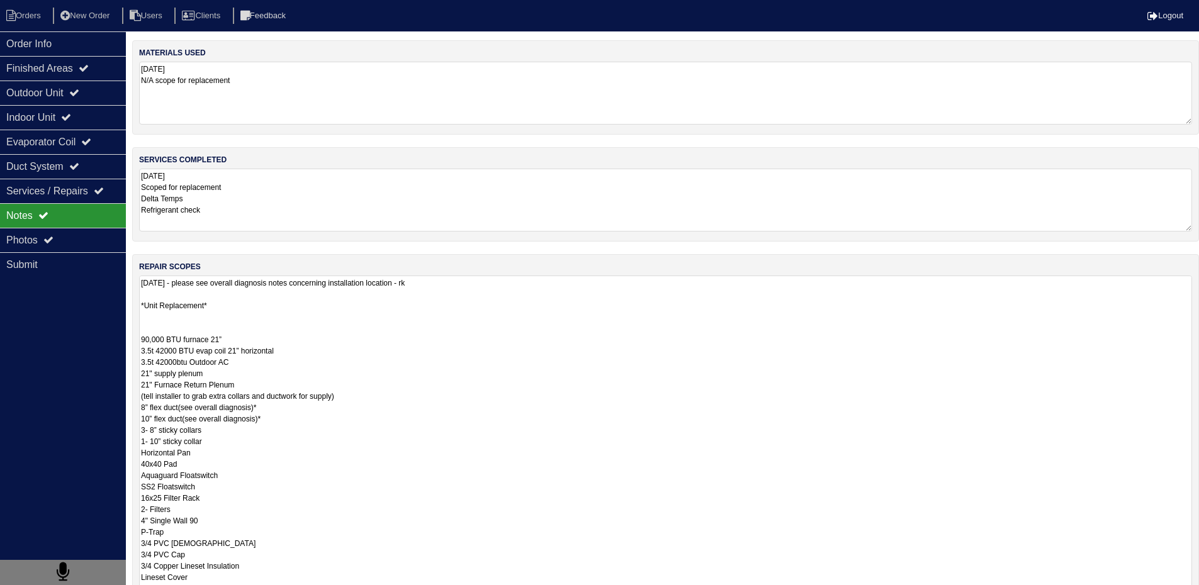
click at [259, 316] on textarea "08/06/2025 - please see overall diagnosis notes concerning installation locatio…" at bounding box center [665, 436] width 1053 height 320
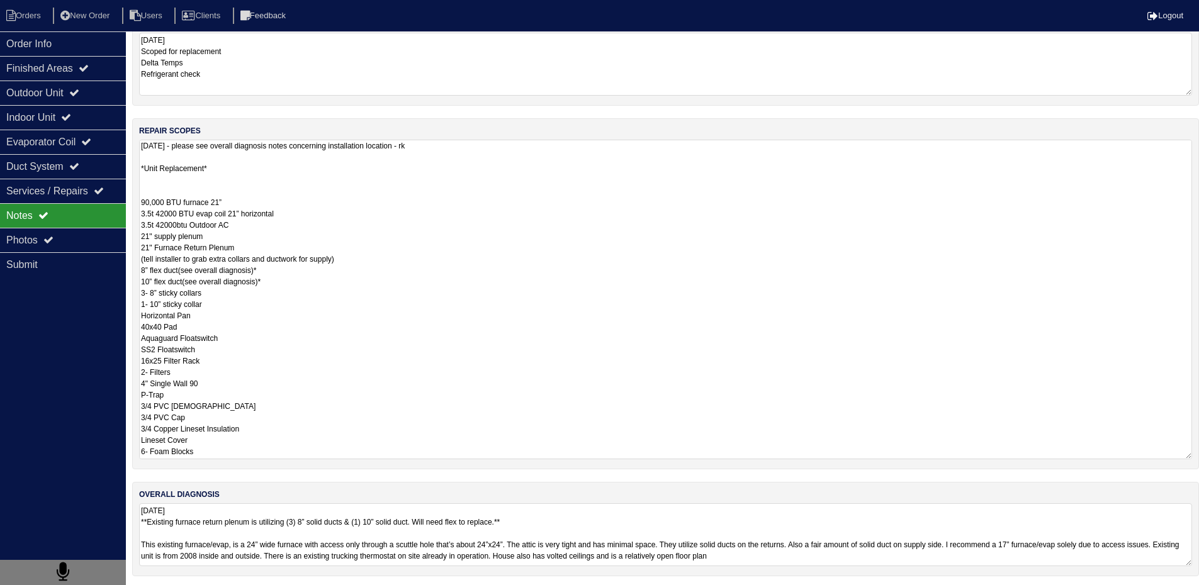
scroll to position [140, 0]
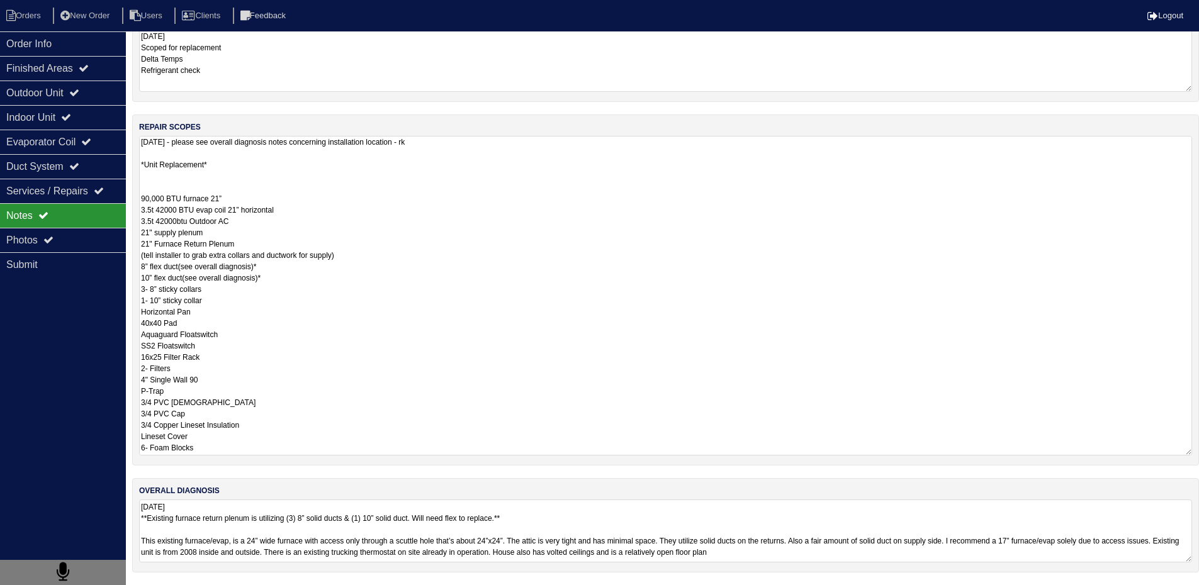
click at [366, 347] on textarea "08/06/2025 - please see overall diagnosis notes concerning installation locatio…" at bounding box center [665, 296] width 1053 height 320
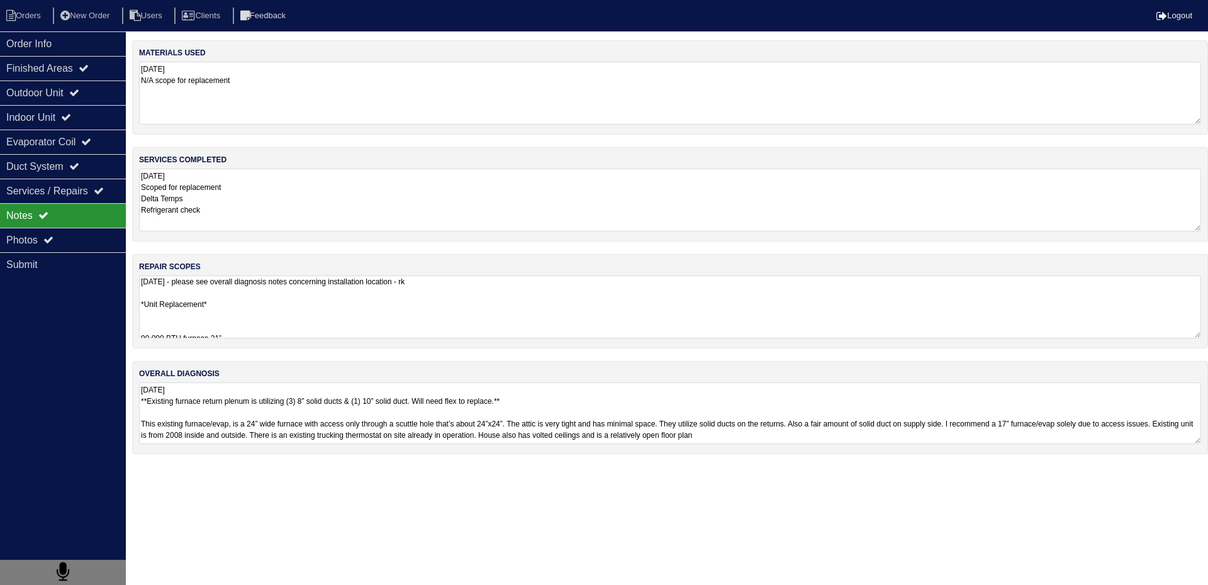
click at [310, 467] on html "Orders New Order Users Clients Feedback Logout Orders New Order Users Clients M…" at bounding box center [604, 233] width 1208 height 467
drag, startPoint x: 141, startPoint y: 402, endPoint x: 966, endPoint y: 444, distance: 826.1
click at [966, 444] on div "overall diagnosis 08/06/2025 **Existing furnace return plenum is utilizing (3) …" at bounding box center [670, 407] width 1076 height 93
click at [232, 305] on textarea "08/06/2025 - please see overall diagnosis notes concerning installation locatio…" at bounding box center [665, 307] width 1053 height 63
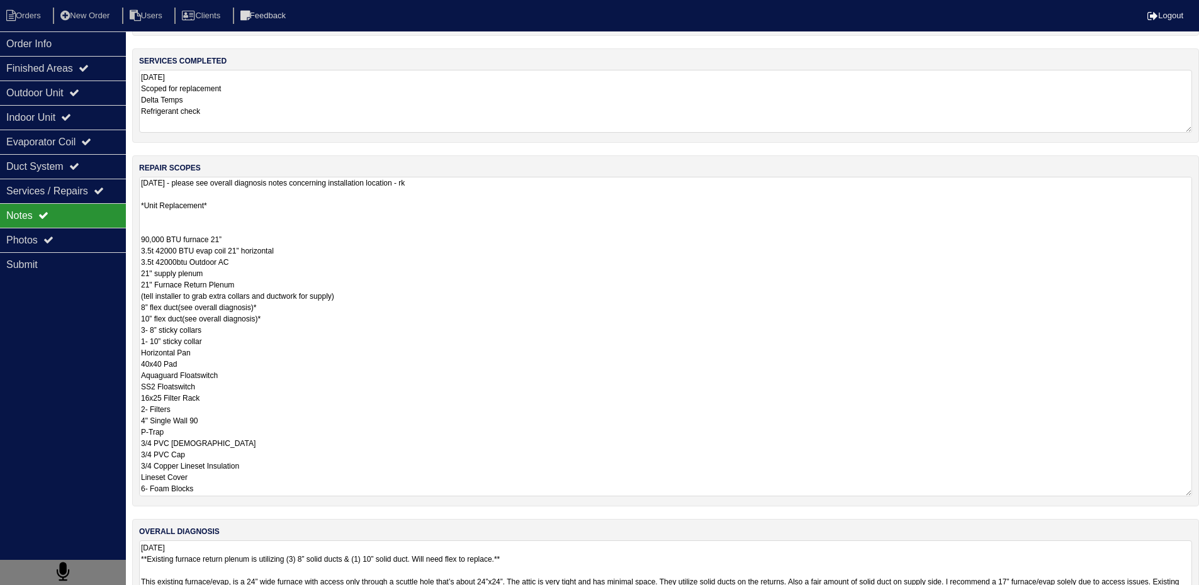
scroll to position [140, 0]
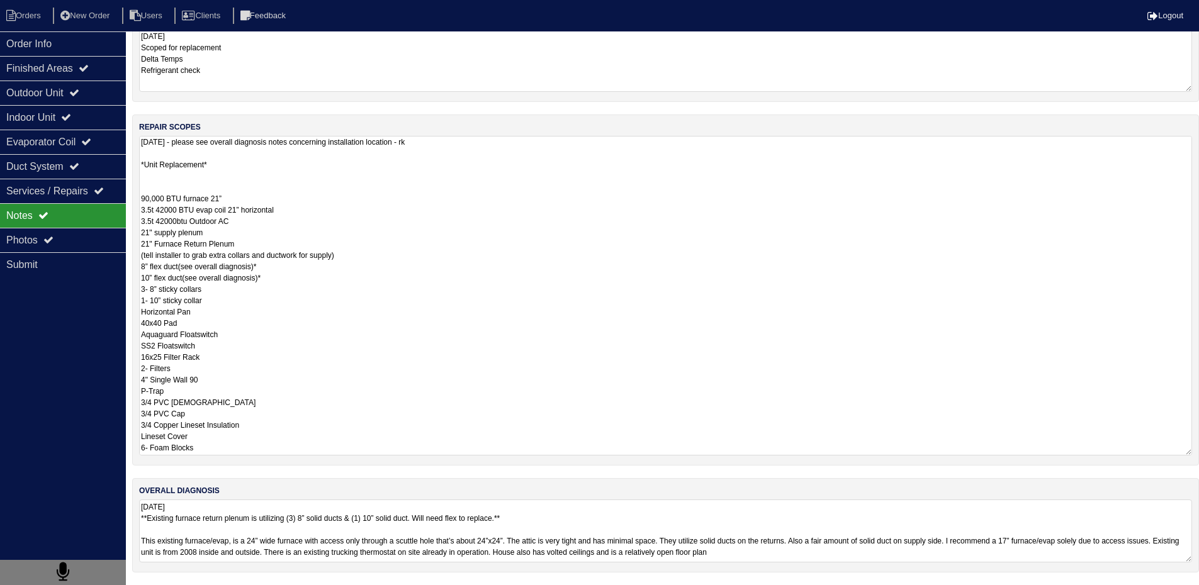
drag, startPoint x: 142, startPoint y: 340, endPoint x: 233, endPoint y: 454, distance: 146.8
click at [233, 454] on textarea "08/06/2025 - please see overall diagnosis notes concerning installation locatio…" at bounding box center [665, 296] width 1053 height 320
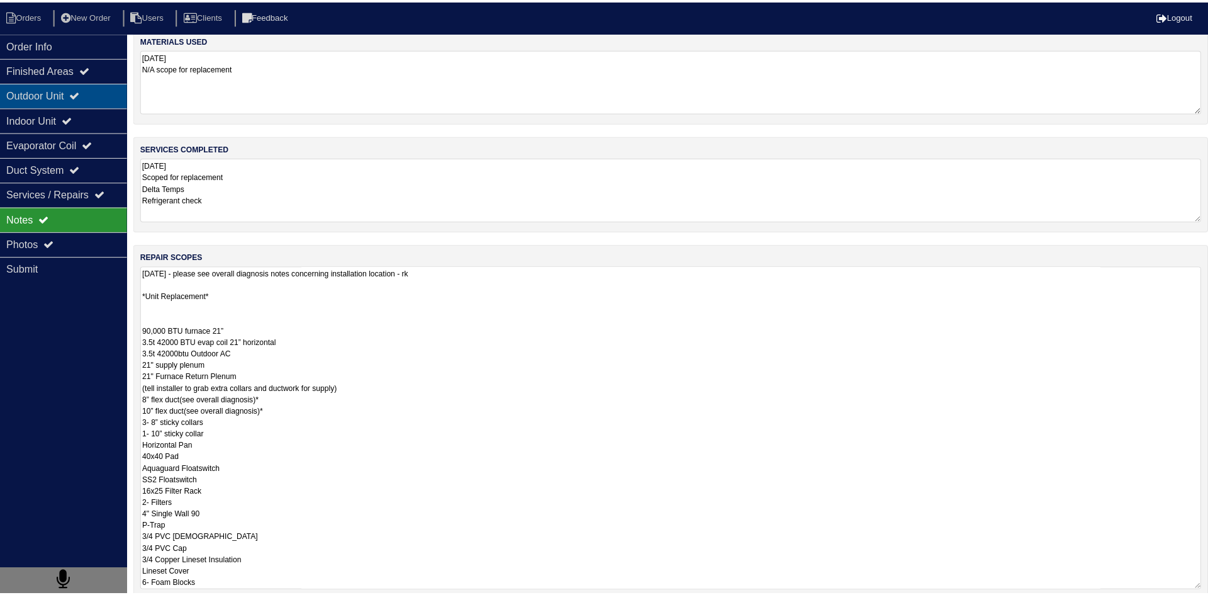
scroll to position [0, 0]
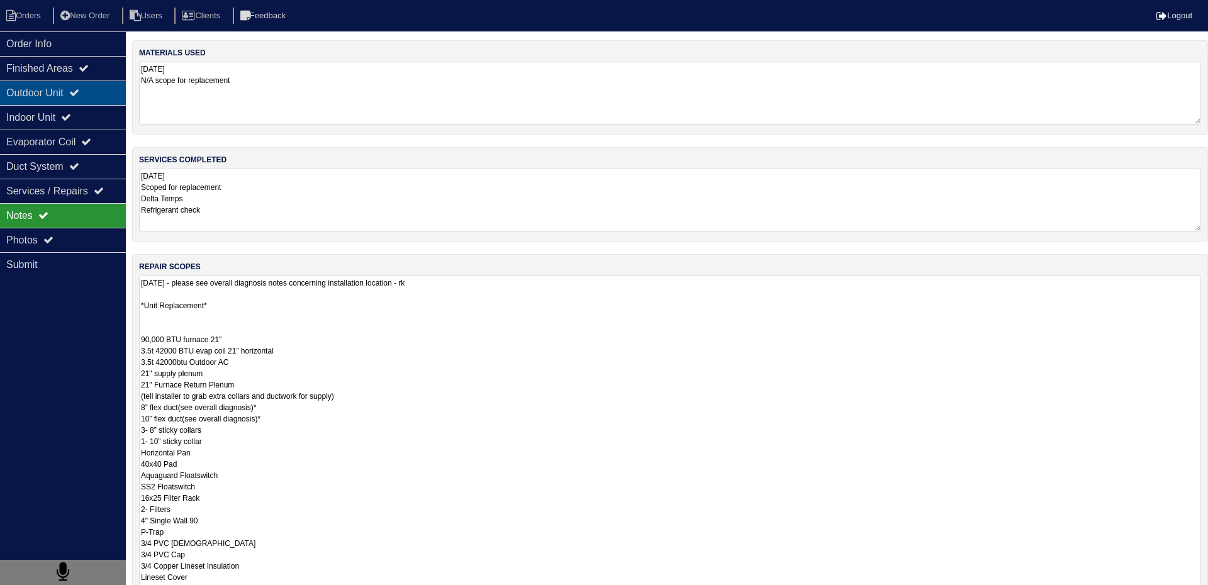
click at [36, 99] on div "Outdoor Unit" at bounding box center [63, 93] width 126 height 25
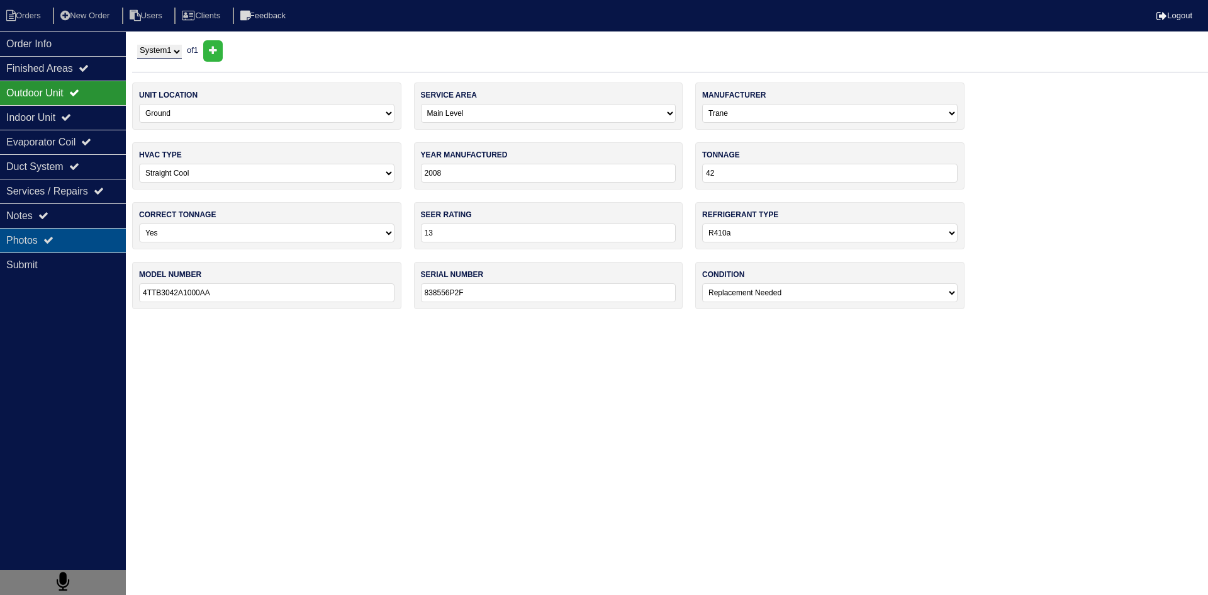
click at [76, 248] on div "Photos" at bounding box center [63, 240] width 126 height 25
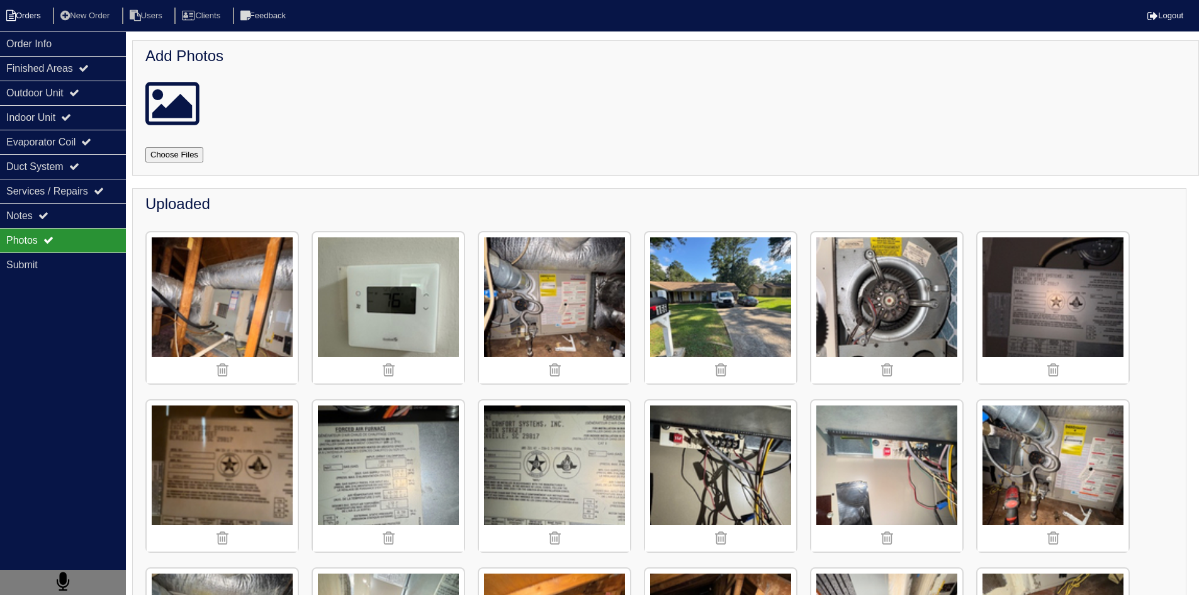
click at [49, 13] on li "Orders" at bounding box center [25, 16] width 51 height 17
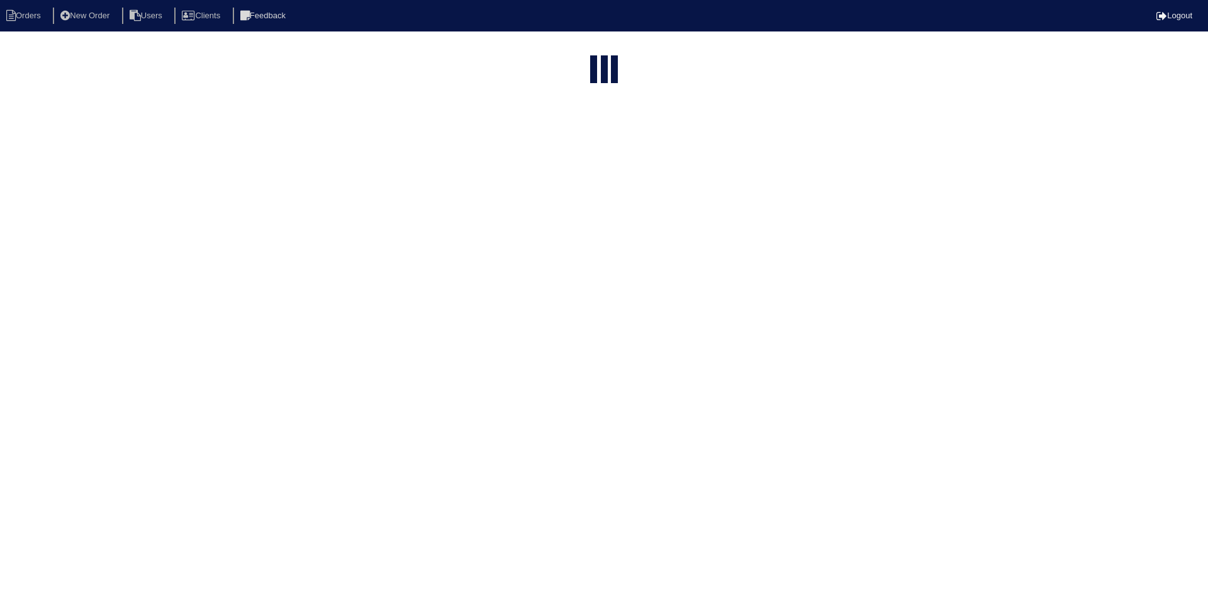
select select "15"
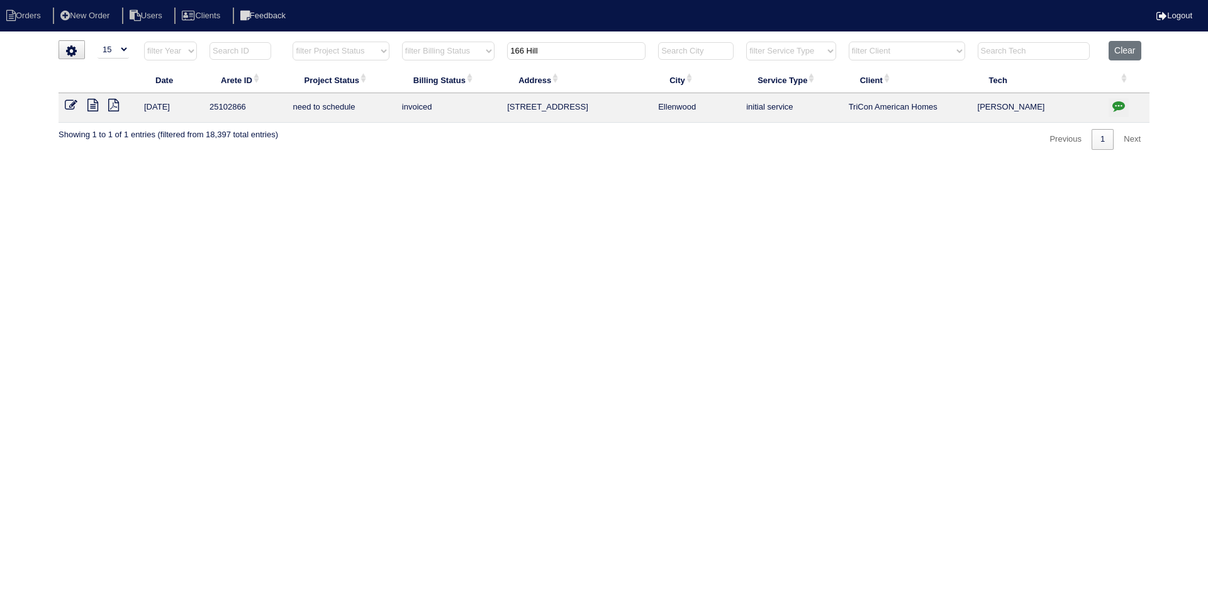
drag, startPoint x: 583, startPoint y: 52, endPoint x: 490, endPoint y: 53, distance: 93.8
click at [502, 53] on th "166 Hill" at bounding box center [576, 54] width 151 height 26
type input "2420 lofton"
click at [94, 108] on icon at bounding box center [92, 105] width 11 height 13
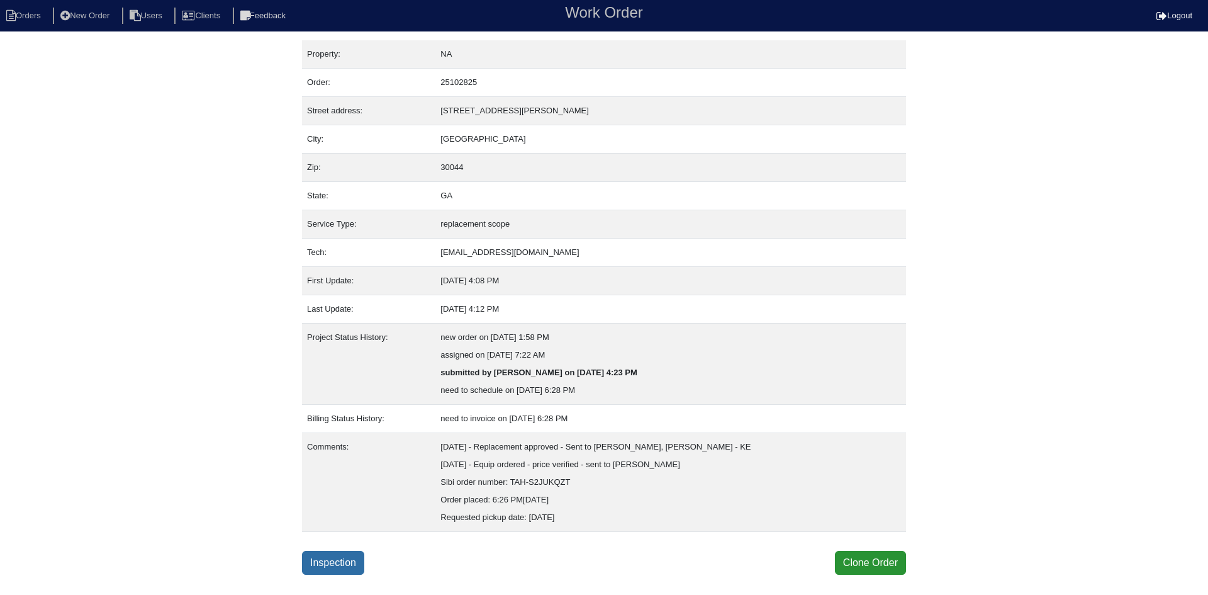
click at [325, 558] on link "Inspection" at bounding box center [333, 563] width 62 height 24
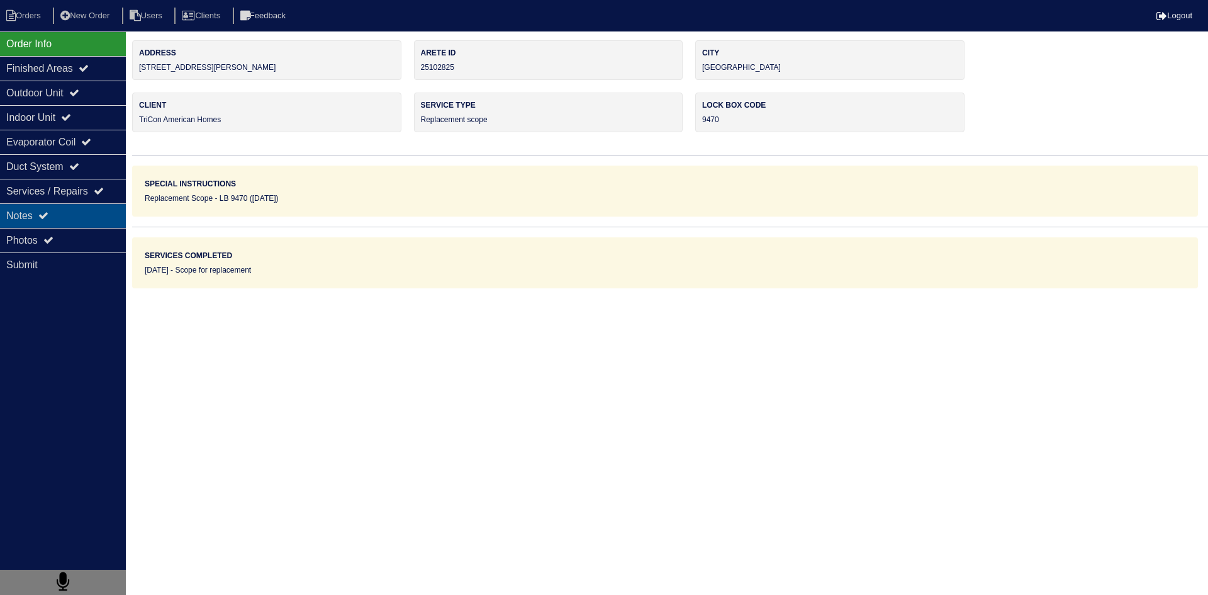
click at [69, 221] on div "Notes" at bounding box center [63, 215] width 126 height 25
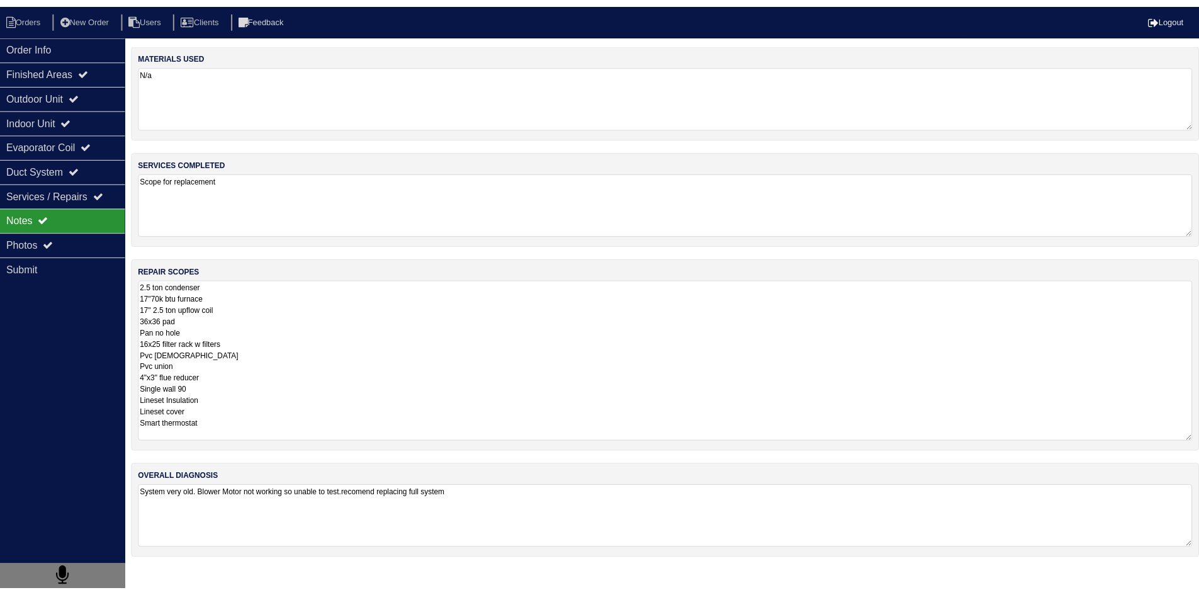
scroll to position [1, 0]
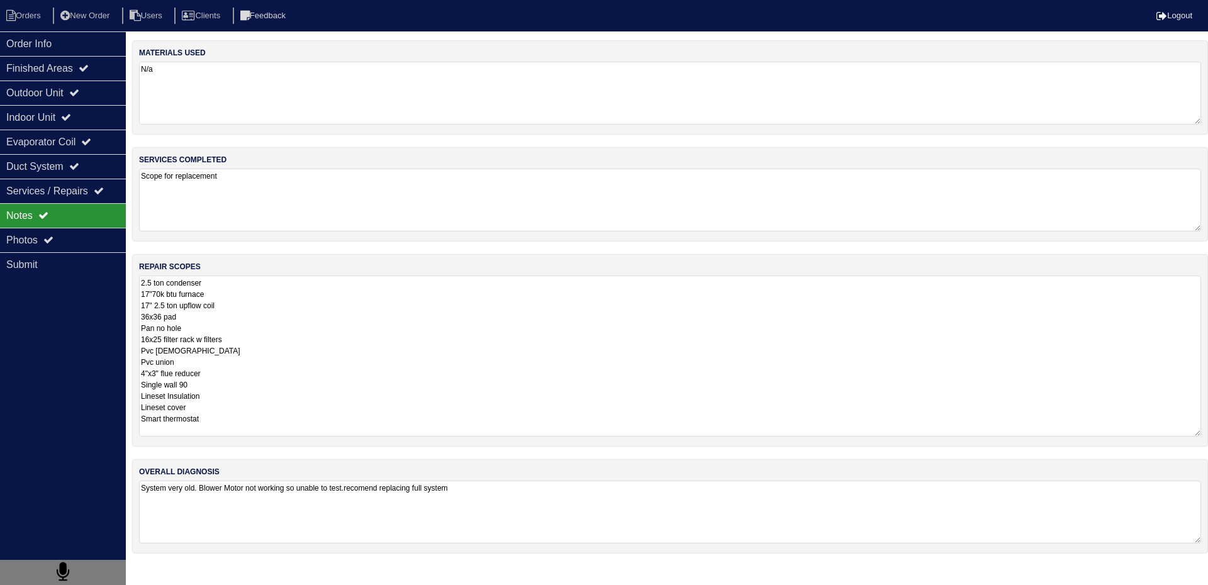
drag, startPoint x: 142, startPoint y: 285, endPoint x: 254, endPoint y: 429, distance: 182.1
click at [254, 428] on textarea "2.5 ton condenser 17"70k btu furnace 17" 2.5 ton upflow coil 36x36 pad Pan no h…" at bounding box center [670, 356] width 1062 height 161
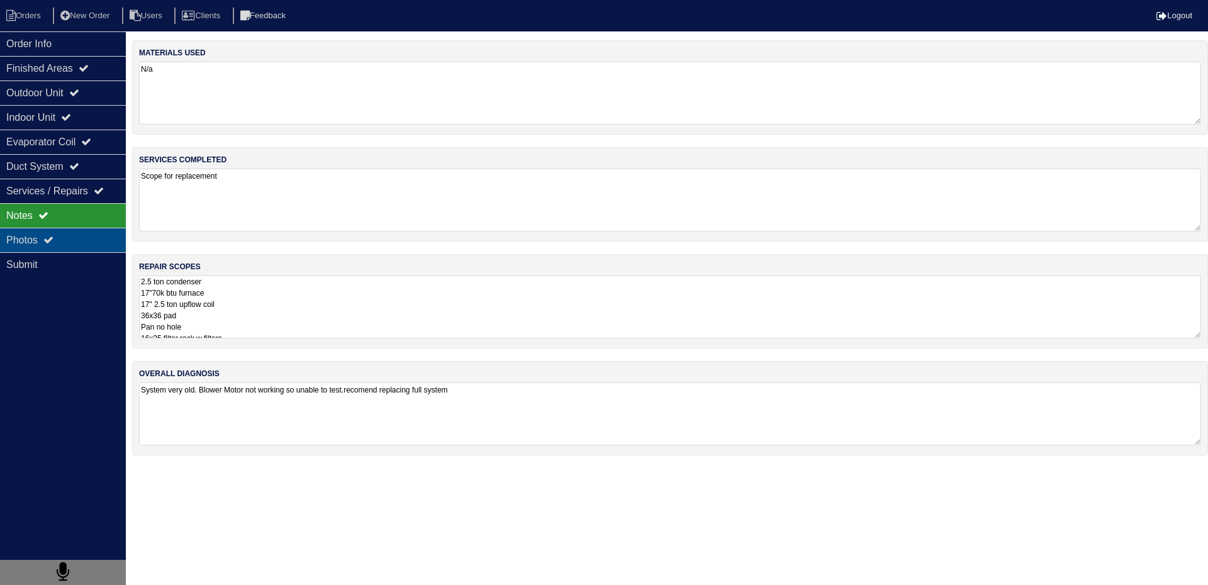
click at [76, 239] on div "Photos" at bounding box center [63, 240] width 126 height 25
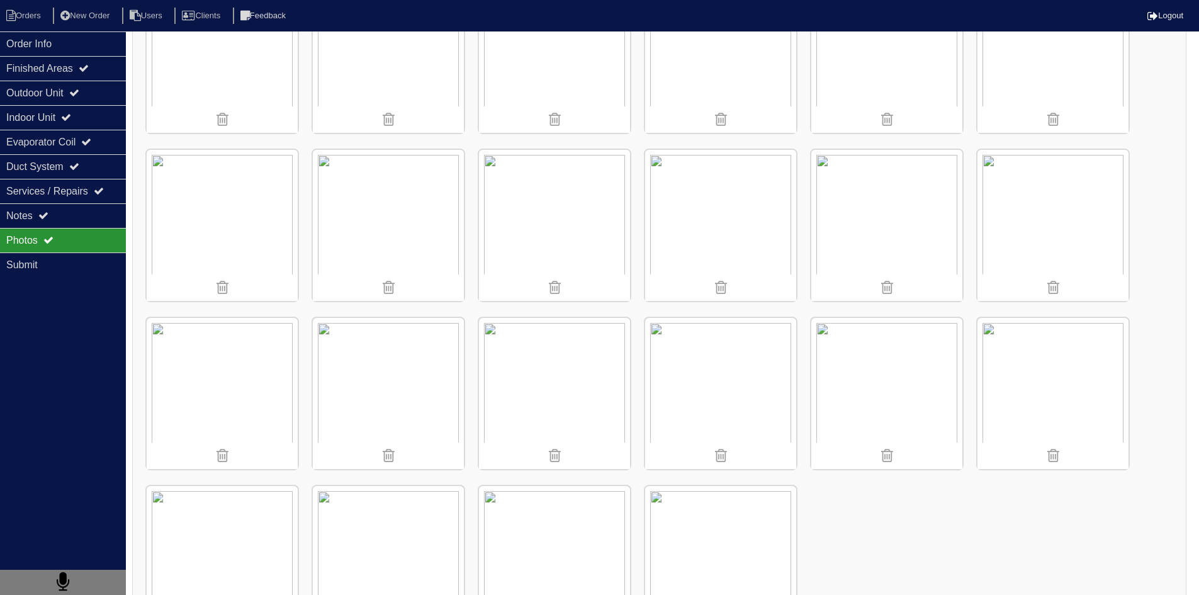
scroll to position [319, 0]
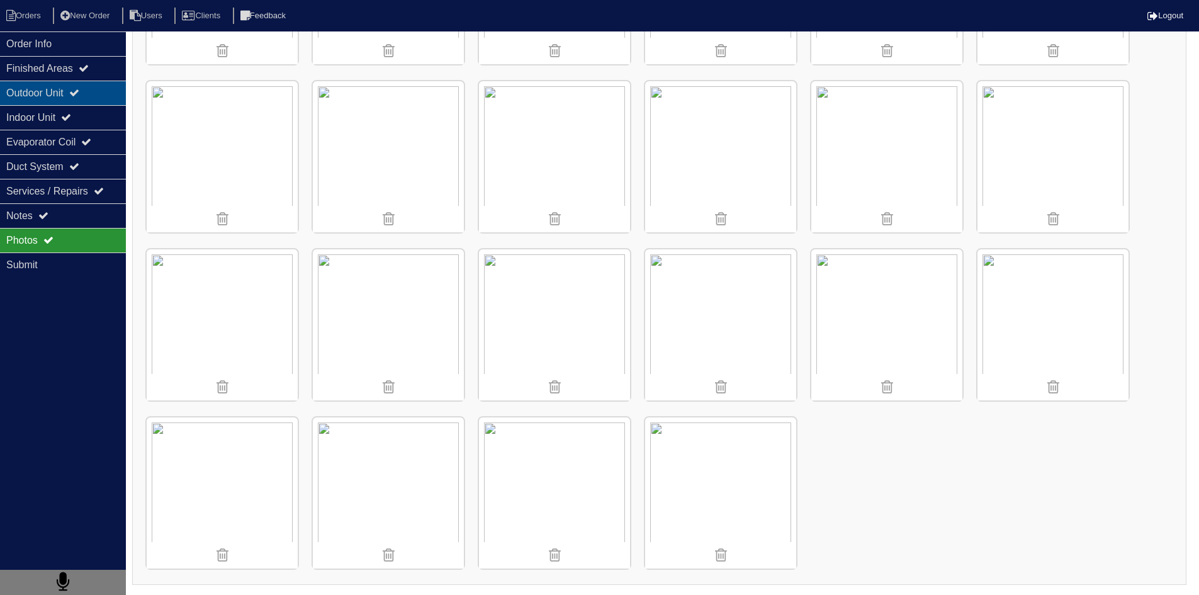
click at [47, 99] on div "Outdoor Unit" at bounding box center [63, 93] width 126 height 25
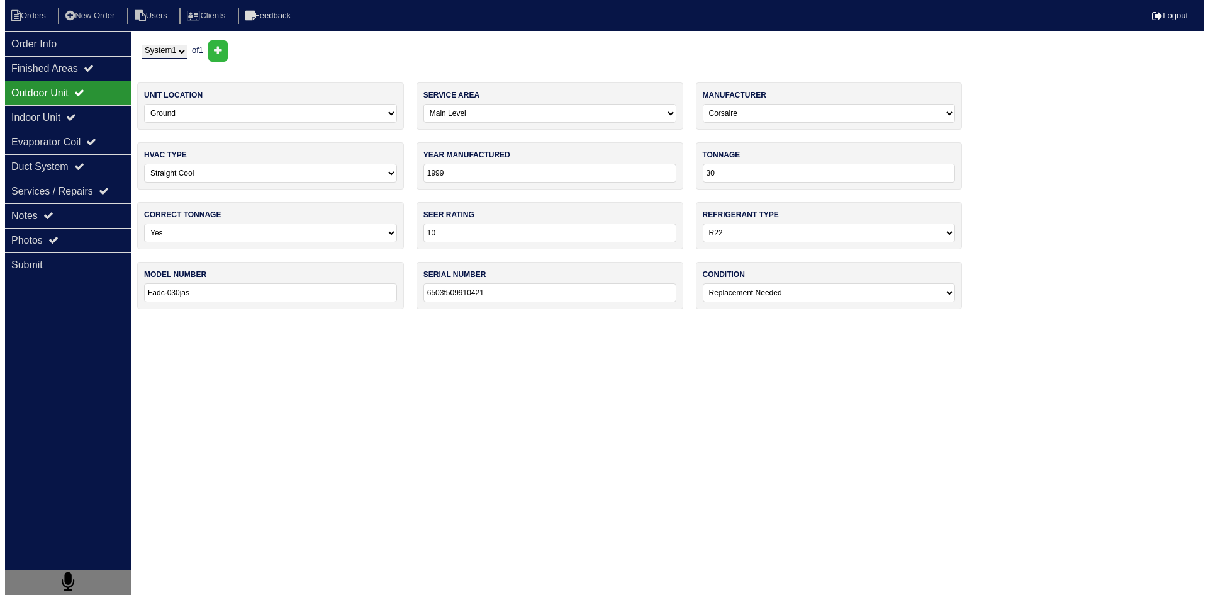
scroll to position [0, 0]
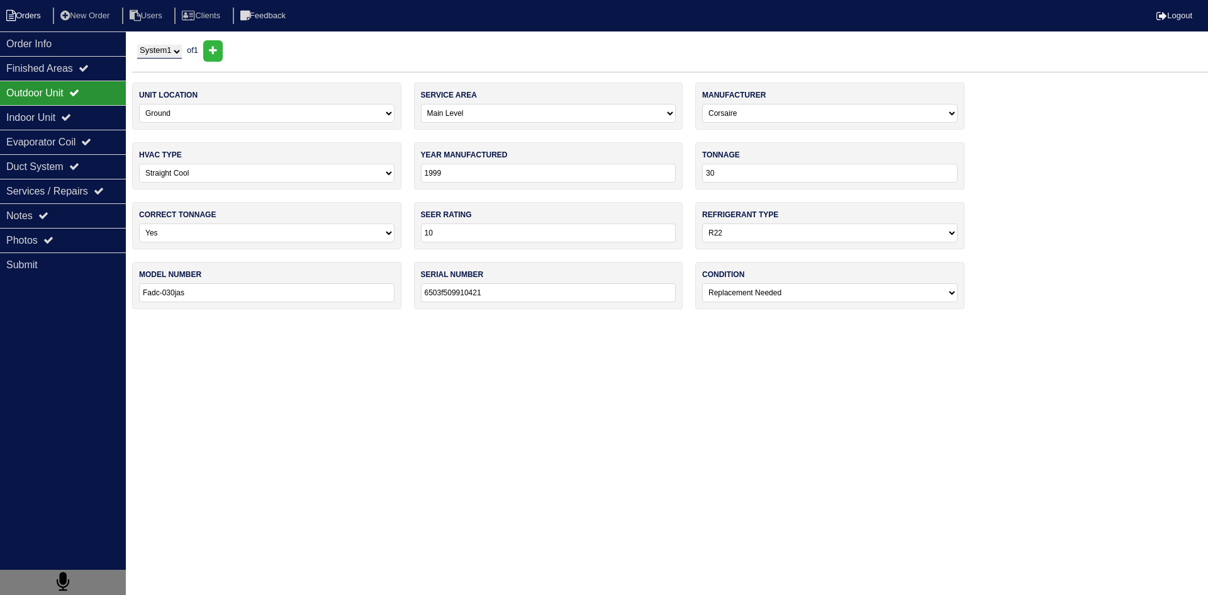
click at [35, 12] on li "Orders" at bounding box center [25, 16] width 51 height 17
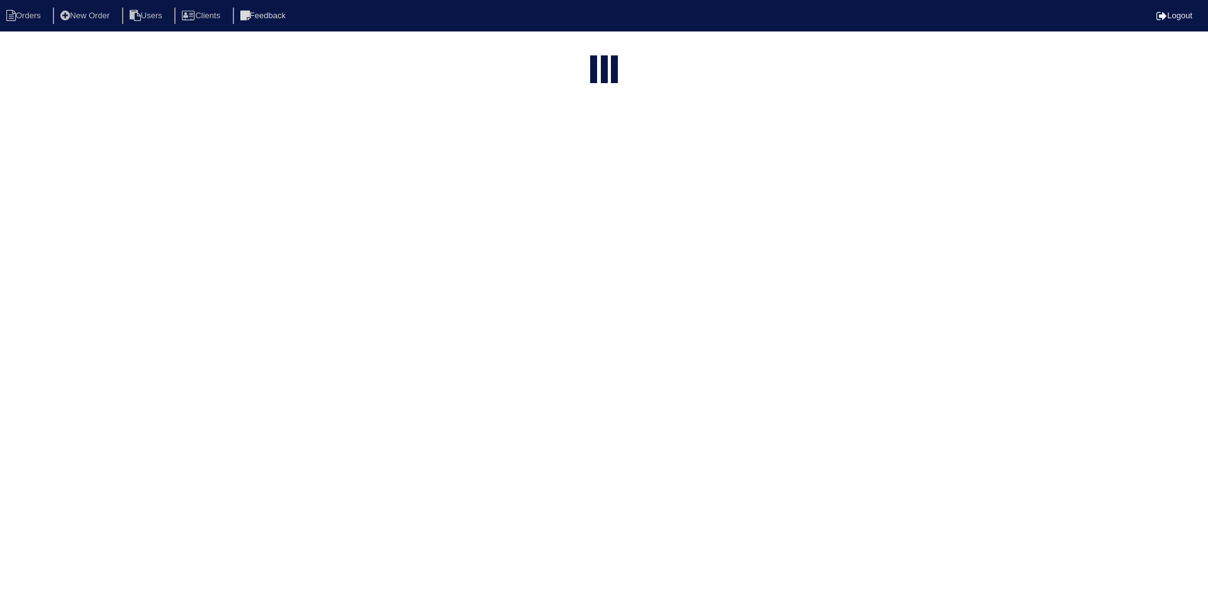
select select "15"
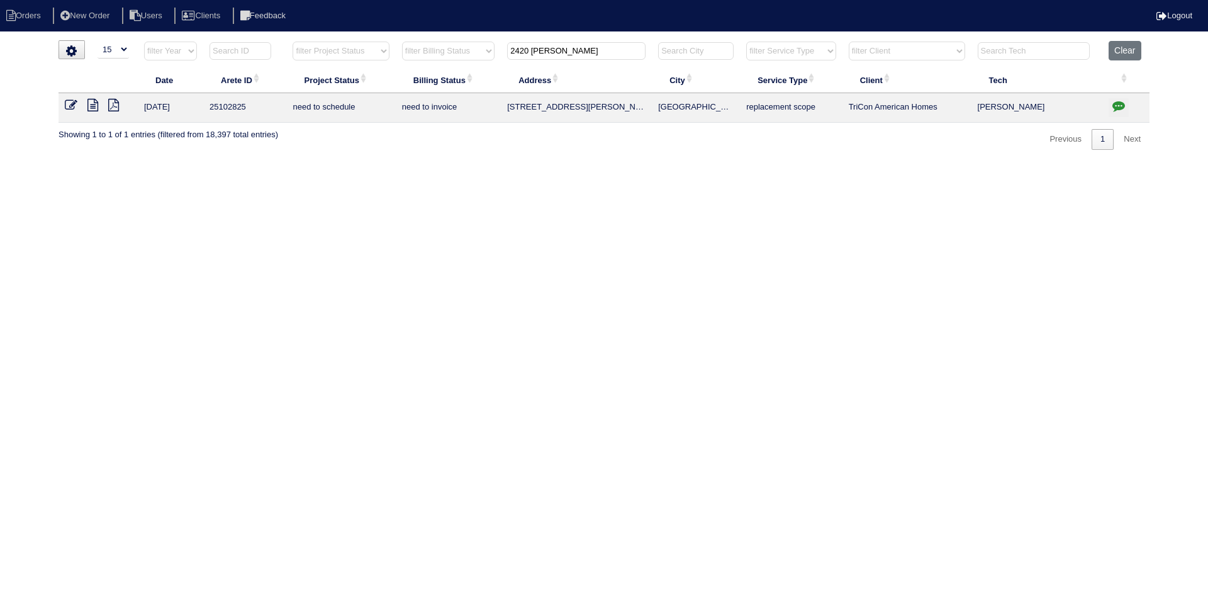
drag, startPoint x: 611, startPoint y: 50, endPoint x: 491, endPoint y: 53, distance: 119.6
click at [491, 52] on tr "filter Year -- Any Year -- 2025 2024 2023 2022 2021 2020 2019 filter Project St…" at bounding box center [604, 54] width 1091 height 26
type input "425 old"
click at [93, 108] on icon at bounding box center [92, 105] width 11 height 13
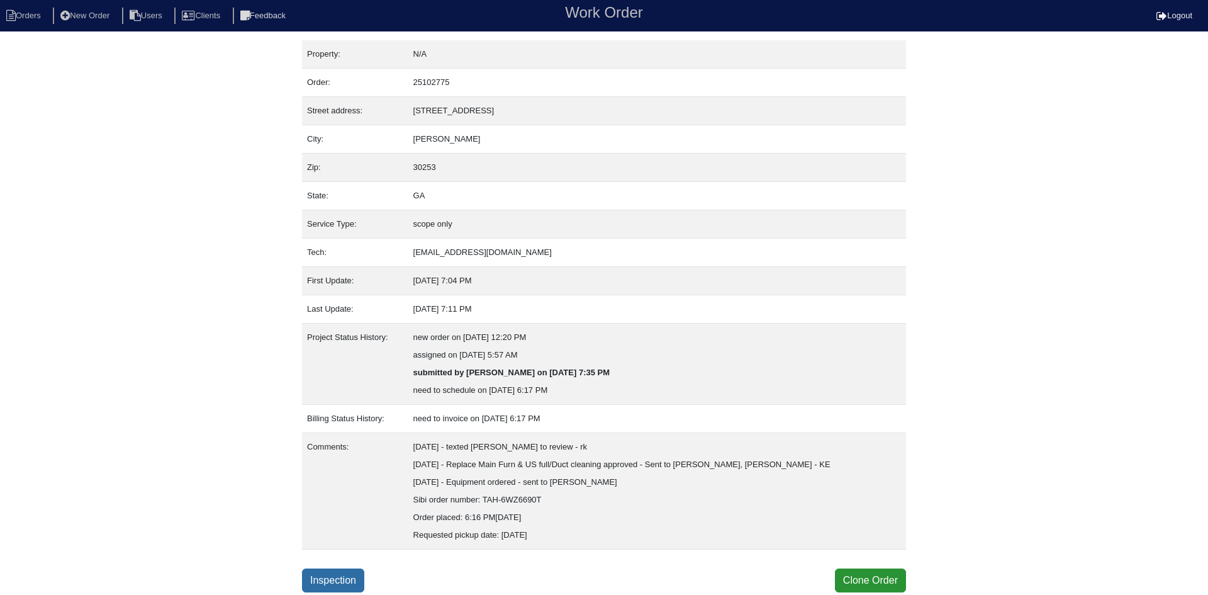
click at [332, 574] on link "Inspection" at bounding box center [333, 580] width 62 height 24
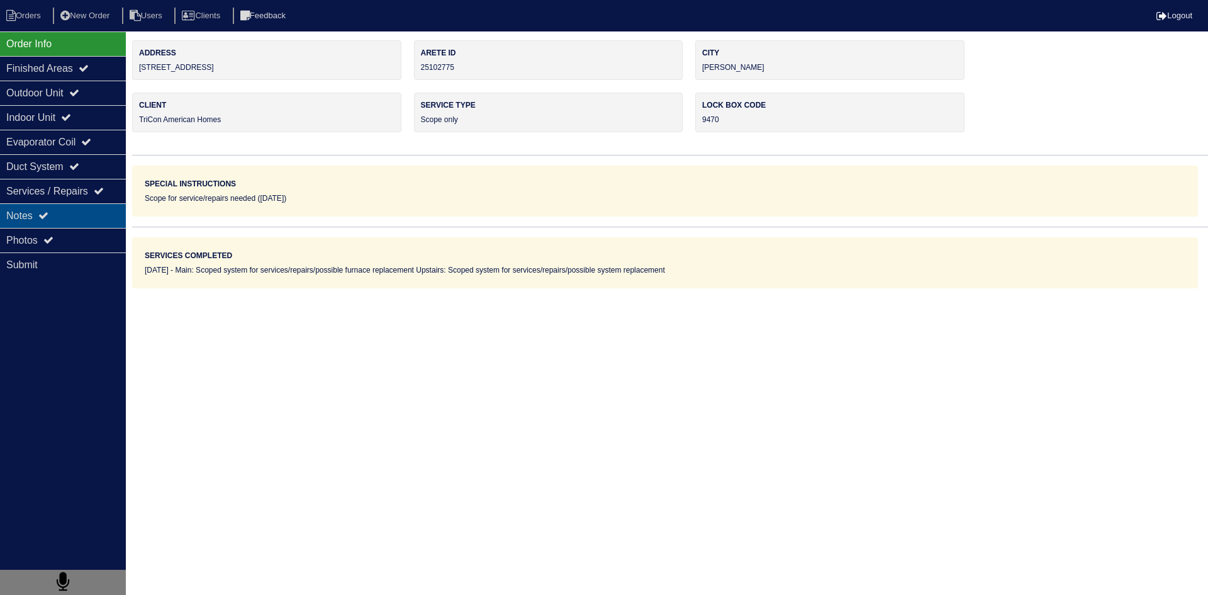
click at [77, 215] on div "Notes" at bounding box center [63, 215] width 126 height 25
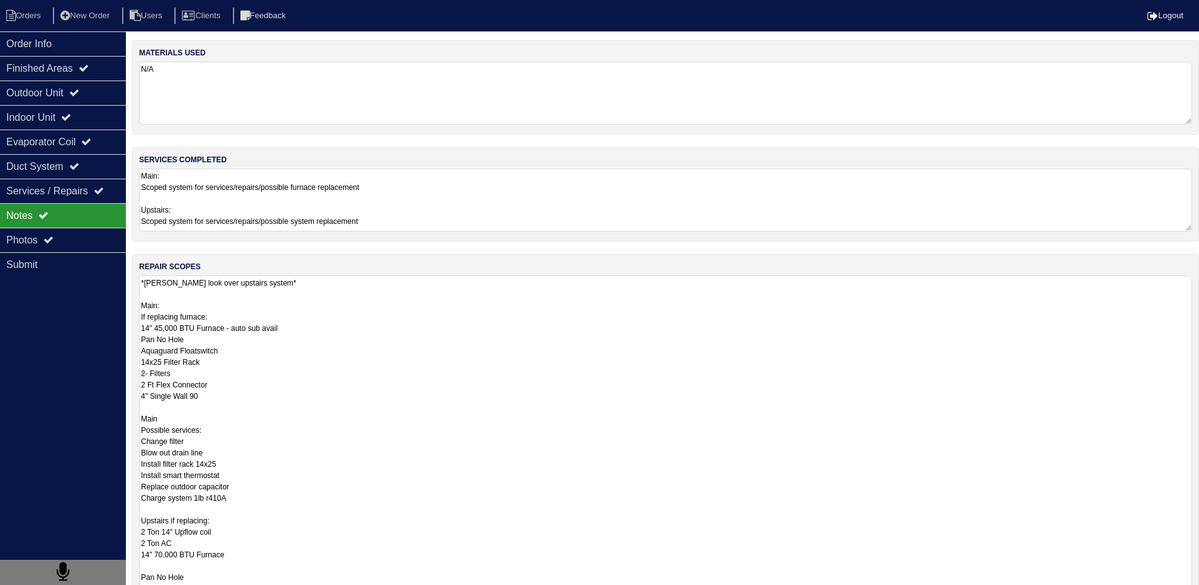
click at [246, 303] on textarea "*payton look over upstairs system* Main: If replacing furnace: 14" 45,000 BTU F…" at bounding box center [665, 532] width 1053 height 512
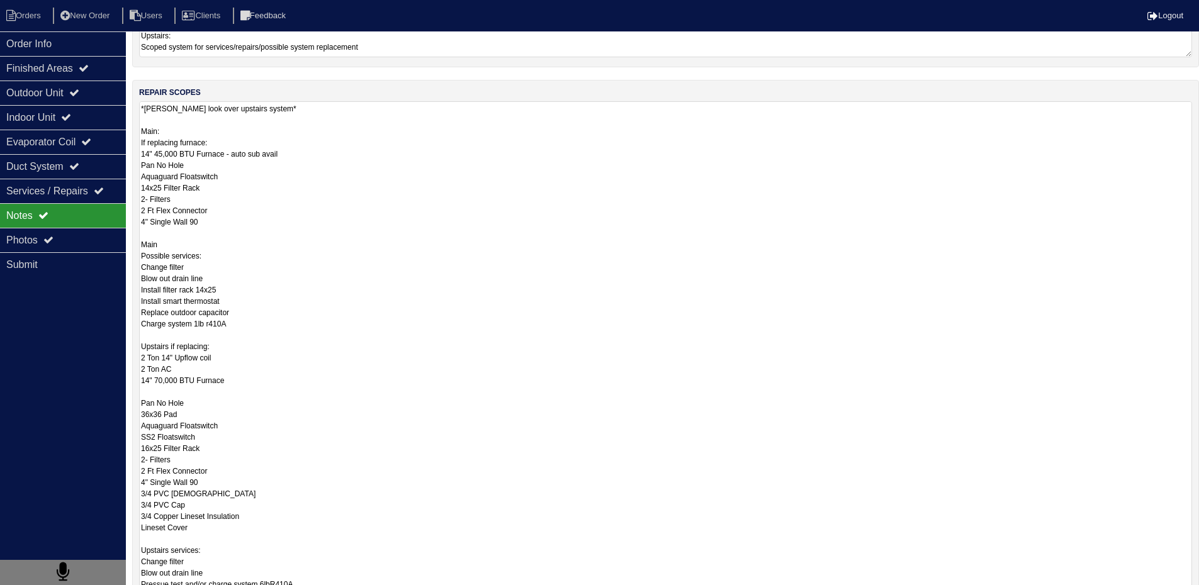
scroll to position [190, 0]
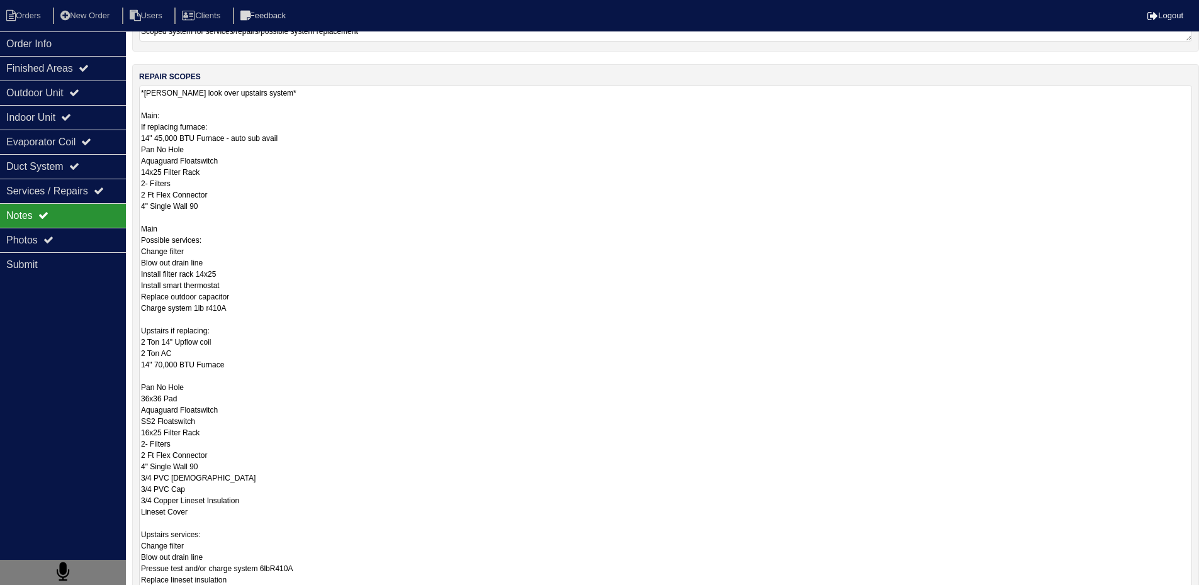
drag, startPoint x: 140, startPoint y: 306, endPoint x: 244, endPoint y: 526, distance: 242.7
click at [244, 526] on textarea "*payton look over upstairs system* Main: If replacing furnace: 14" 45,000 BTU F…" at bounding box center [665, 342] width 1053 height 512
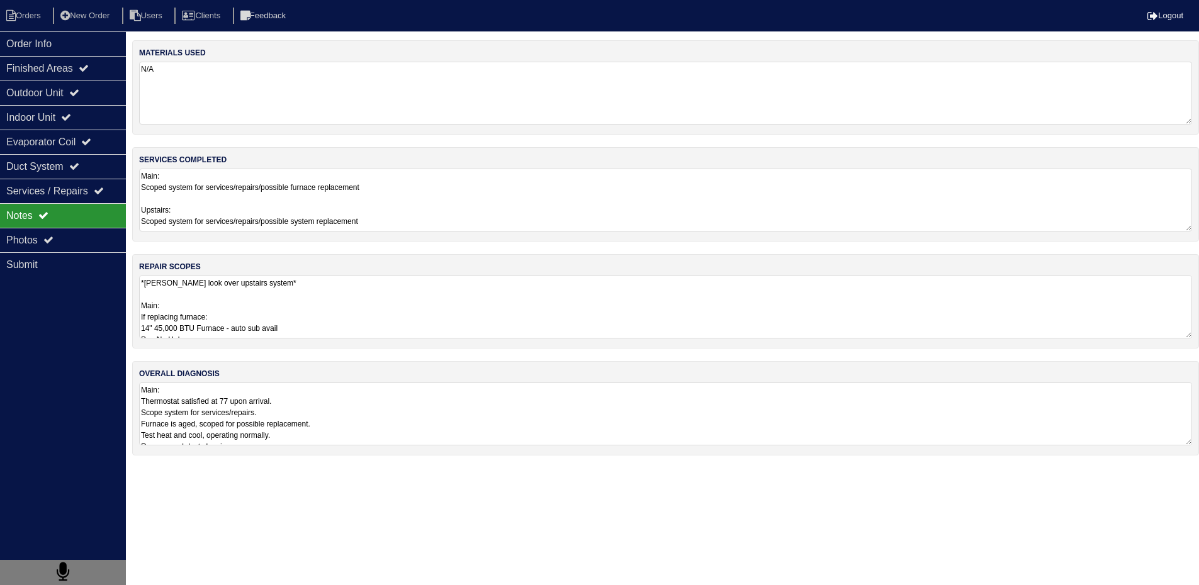
scroll to position [0, 0]
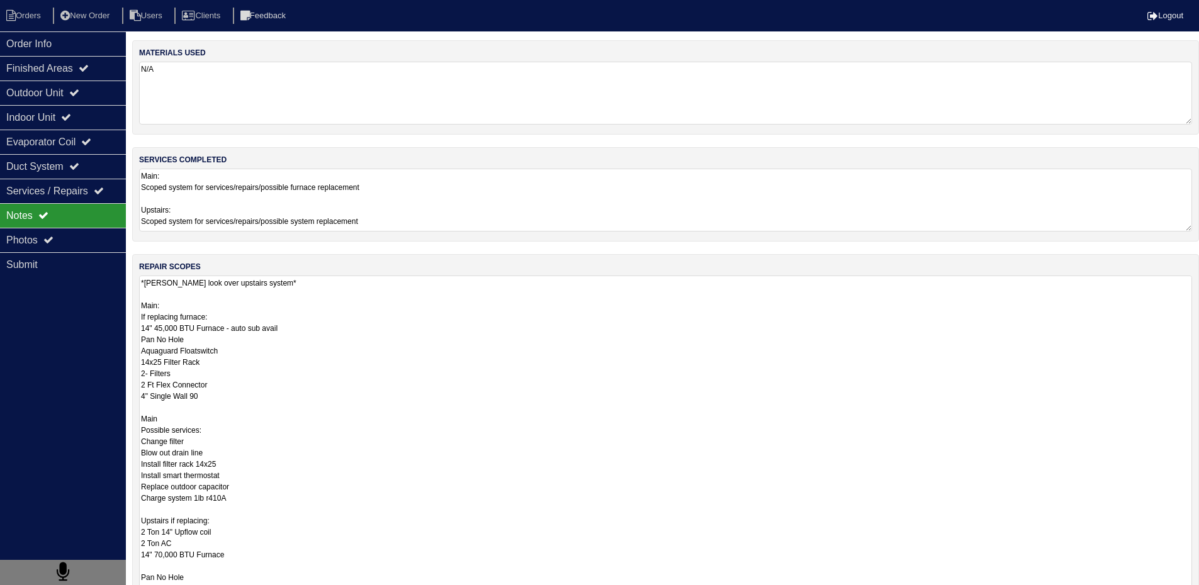
click at [295, 337] on textarea "*payton look over upstairs system* Main: If replacing furnace: 14" 45,000 BTU F…" at bounding box center [665, 532] width 1053 height 512
click at [174, 312] on textarea "*payton look over upstairs system* Main: If replacing furnace: 14" 45,000 BTU F…" at bounding box center [665, 532] width 1053 height 512
click at [168, 310] on textarea "*payton look over upstairs system* Main: If replacing furnace: 14" 45,000 BTU F…" at bounding box center [665, 532] width 1053 height 512
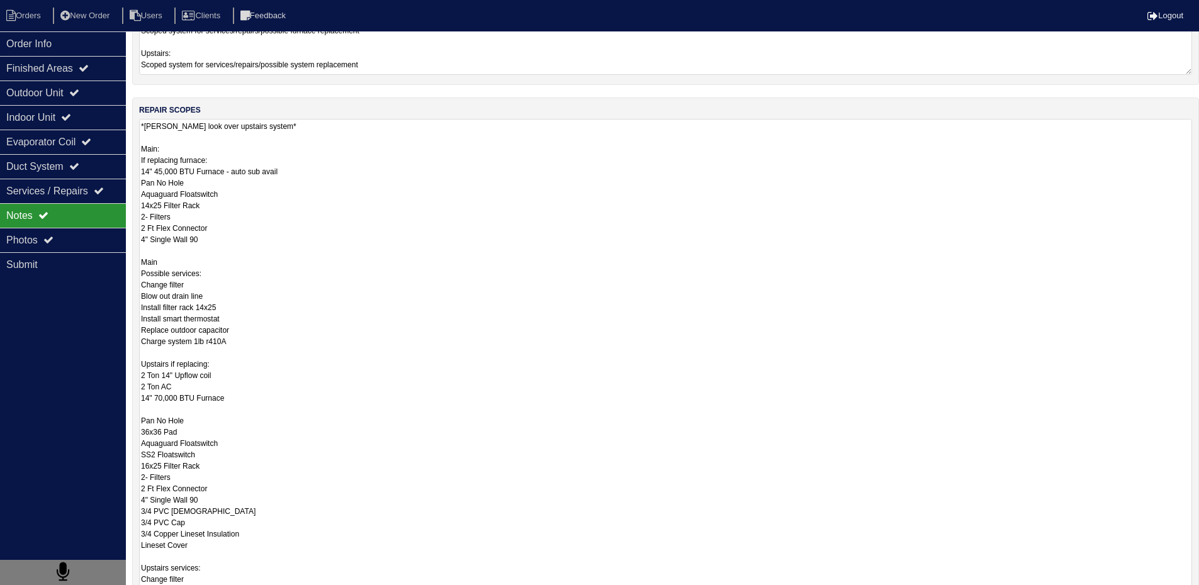
scroll to position [170, 0]
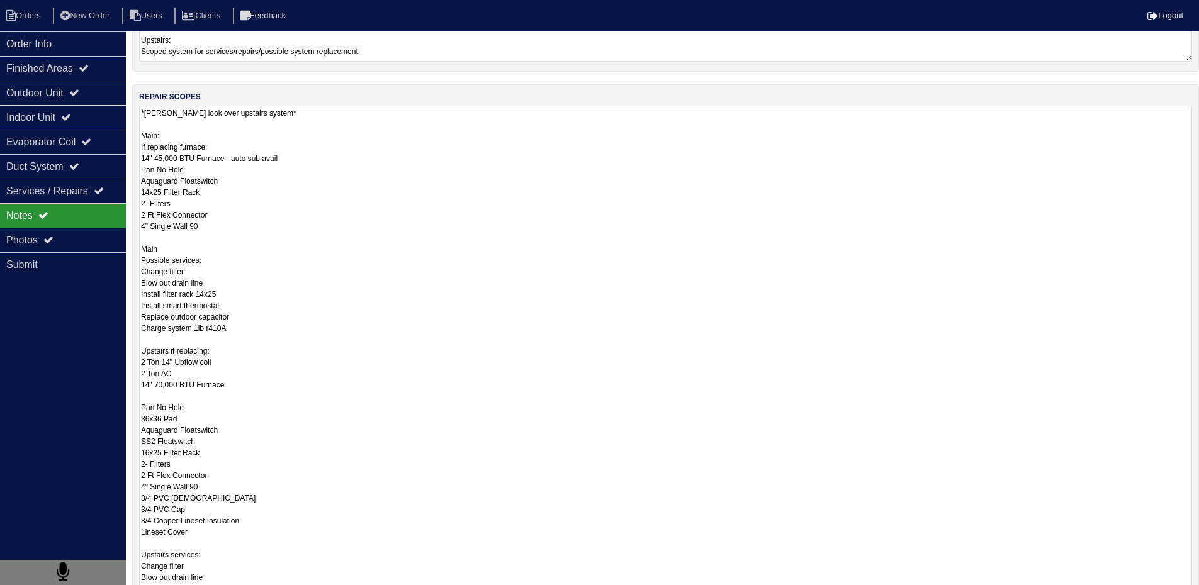
drag, startPoint x: 142, startPoint y: 306, endPoint x: 231, endPoint y: 536, distance: 247.1
click at [231, 536] on textarea "*payton look over upstairs system* Main: If replacing furnace: 14" 45,000 BTU F…" at bounding box center [665, 362] width 1053 height 512
click at [166, 247] on textarea "*payton look over upstairs system* Main: If replacing furnace: 14" 45,000 BTU F…" at bounding box center [665, 362] width 1053 height 512
click at [169, 247] on textarea "*payton look over upstairs system* Main: If replacing furnace: 14" 45,000 BTU F…" at bounding box center [665, 362] width 1053 height 512
click at [173, 252] on textarea "*payton look over upstairs system* Main: If replacing furnace: 14" 45,000 BTU F…" at bounding box center [665, 362] width 1053 height 512
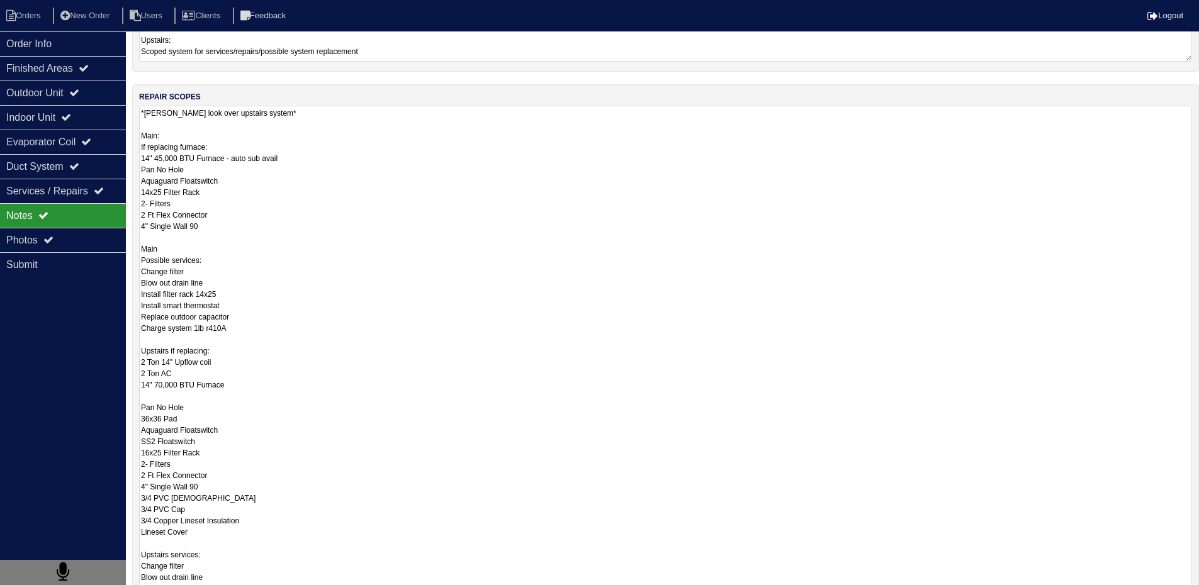
click at [182, 260] on textarea "*payton look over upstairs system* Main: If replacing furnace: 14" 45,000 BTU F…" at bounding box center [665, 362] width 1053 height 512
drag, startPoint x: 176, startPoint y: 262, endPoint x: 132, endPoint y: 262, distance: 43.4
click at [132, 262] on div "repair scopes *payton look over upstairs system* Main: If replacing furnace: 14…" at bounding box center [665, 356] width 1067 height 544
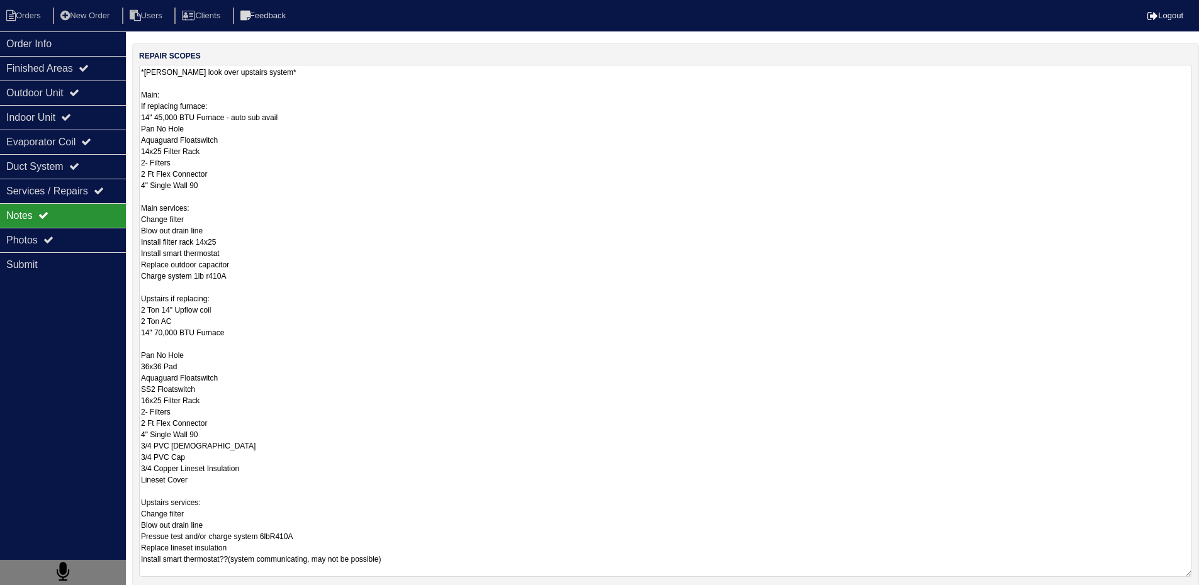
scroll to position [312, 0]
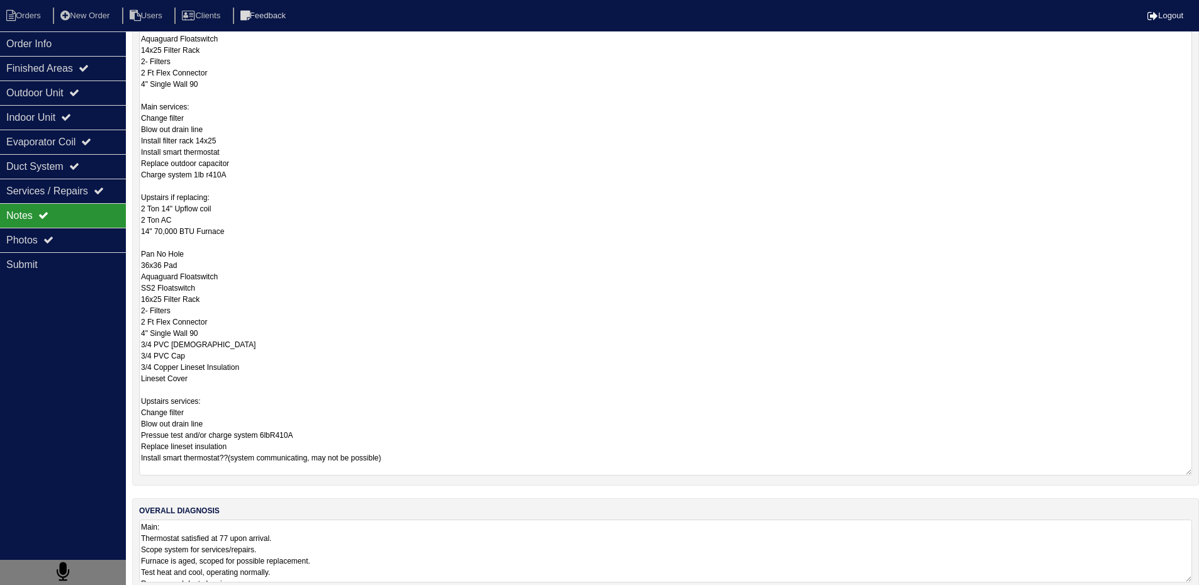
drag, startPoint x: 141, startPoint y: 200, endPoint x: 250, endPoint y: 377, distance: 207.7
click at [250, 377] on textarea "*payton look over upstairs system* Main: If replacing furnace: 14" 45,000 BTU F…" at bounding box center [665, 220] width 1053 height 512
type textarea "*payton look over upstairs system* Main: If replacing furnace: 14" 45,000 BTU F…"
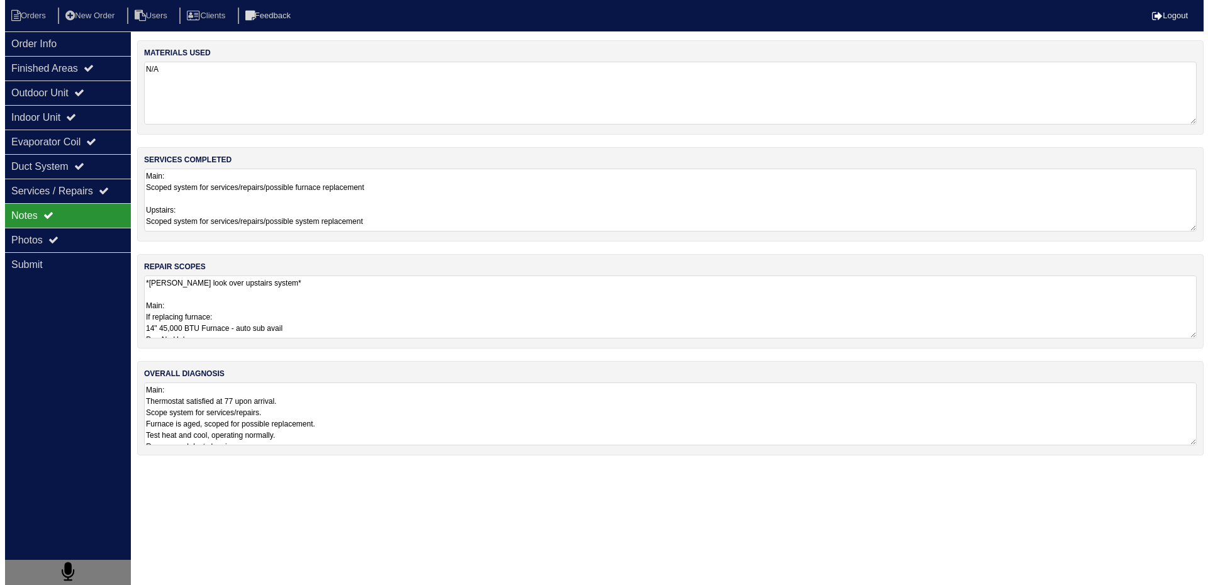
scroll to position [0, 0]
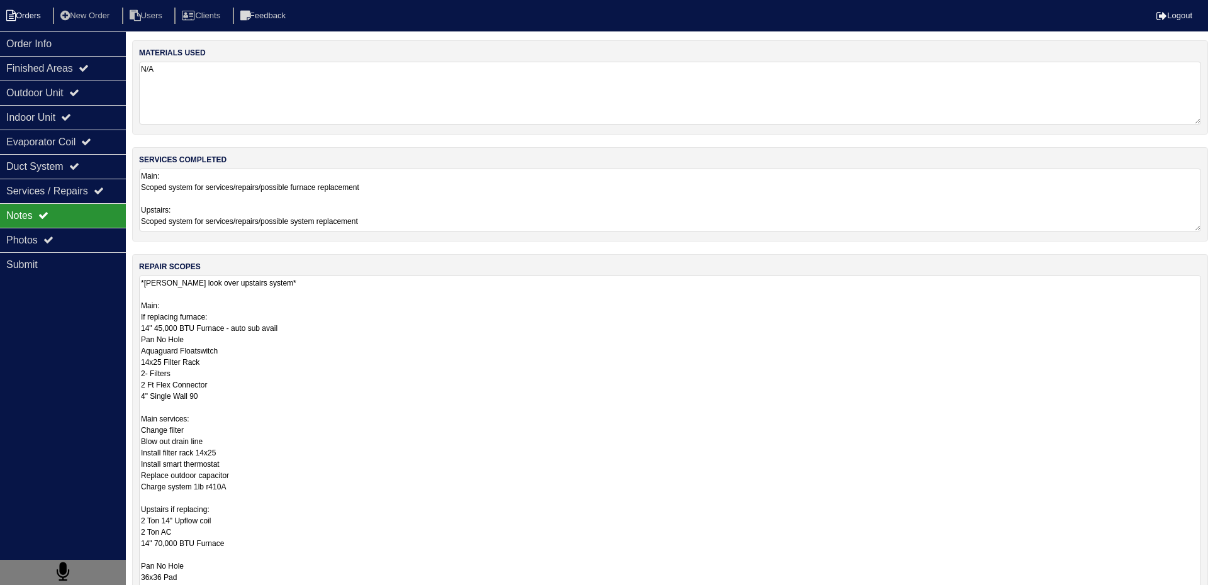
click at [38, 14] on li "Orders" at bounding box center [25, 16] width 51 height 17
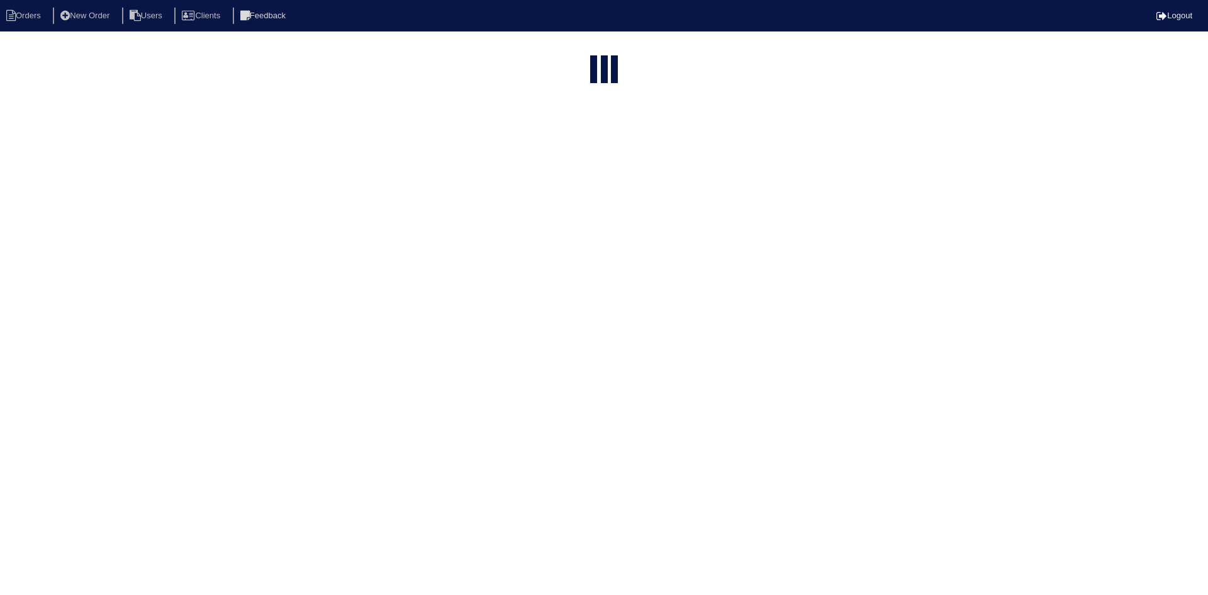
select select "15"
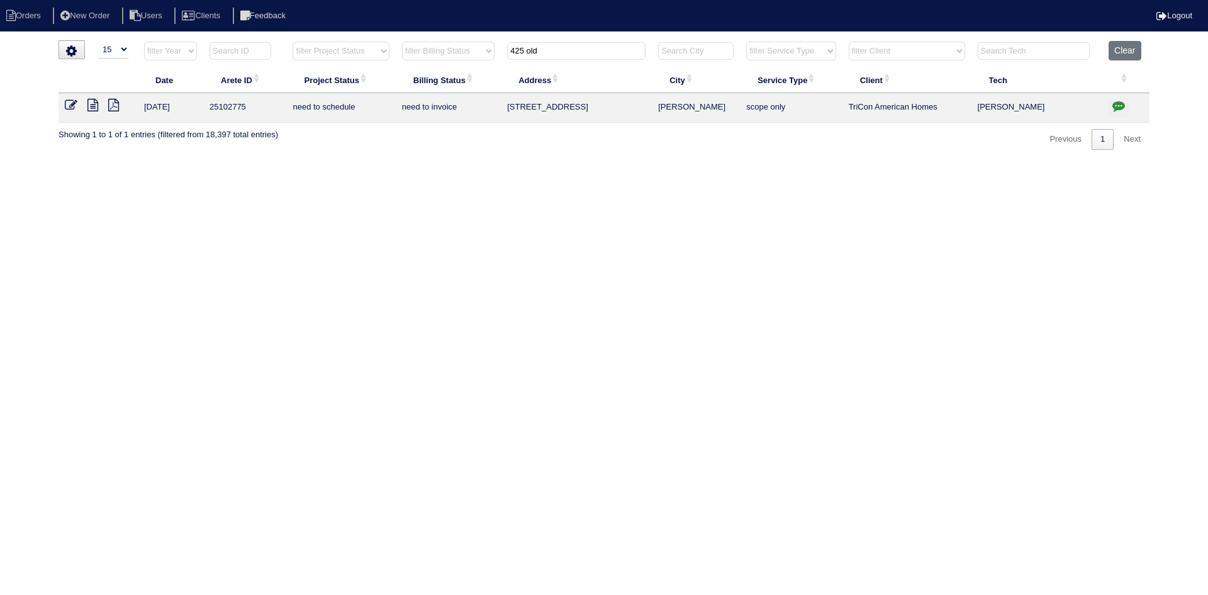
drag, startPoint x: 592, startPoint y: 50, endPoint x: 429, endPoint y: 50, distance: 163.6
click at [439, 50] on tr "filter Year -- Any Year -- 2025 2024 2023 2022 2021 2020 2019 filter Project St…" at bounding box center [604, 54] width 1091 height 26
type input "740 park"
click at [91, 106] on icon at bounding box center [92, 105] width 11 height 13
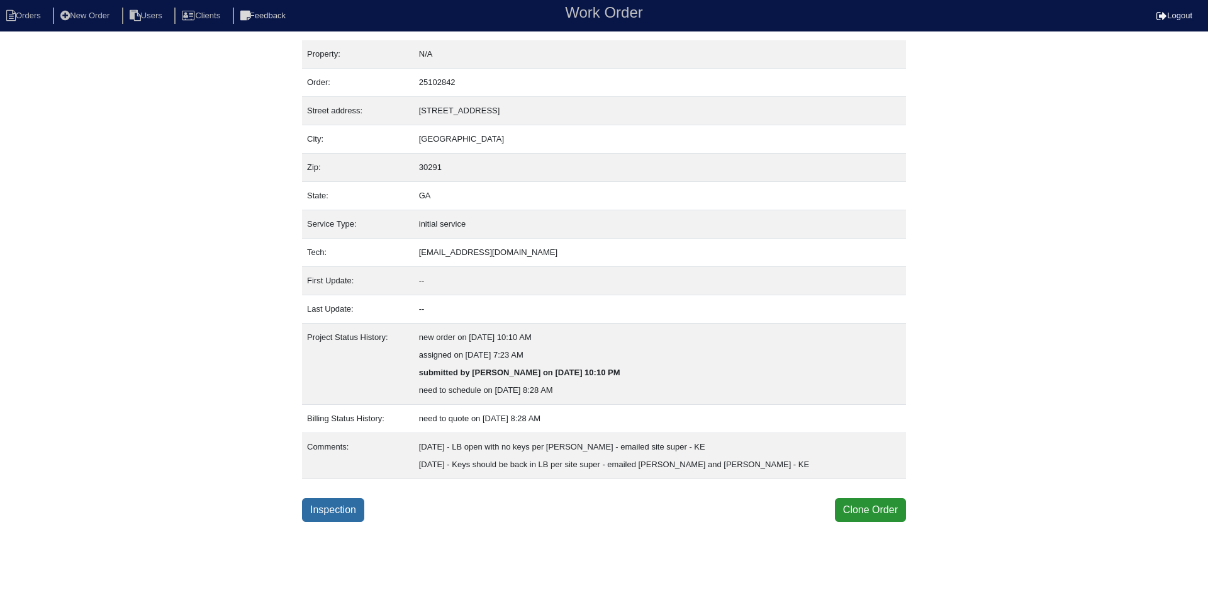
click at [328, 506] on link "Inspection" at bounding box center [333, 510] width 62 height 24
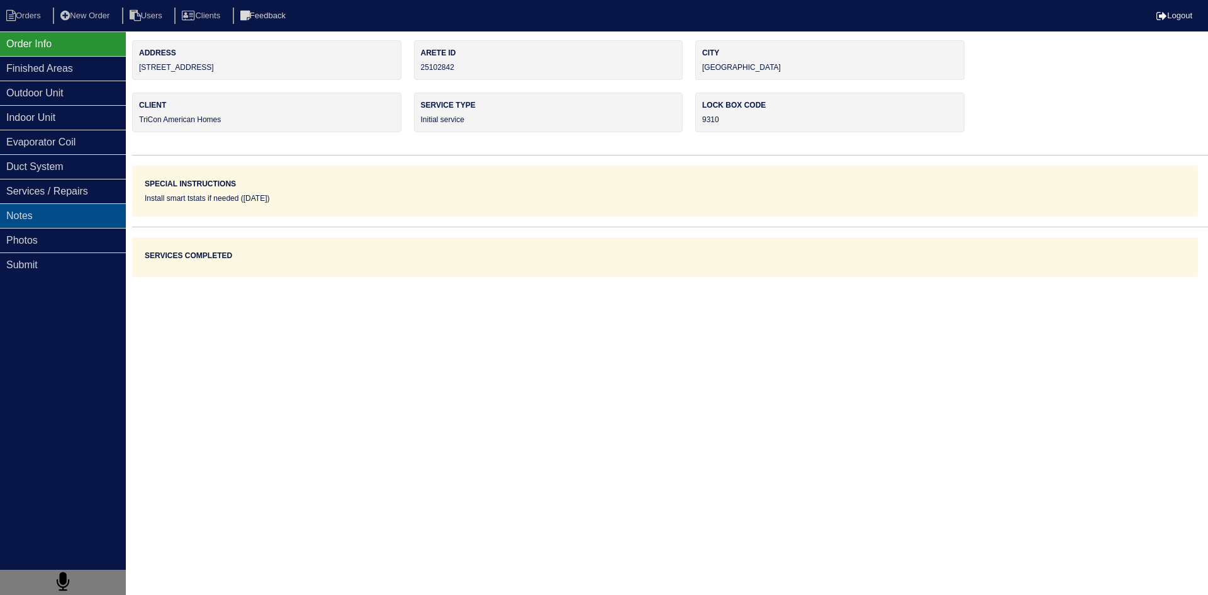
click at [89, 222] on div "Notes" at bounding box center [63, 215] width 126 height 25
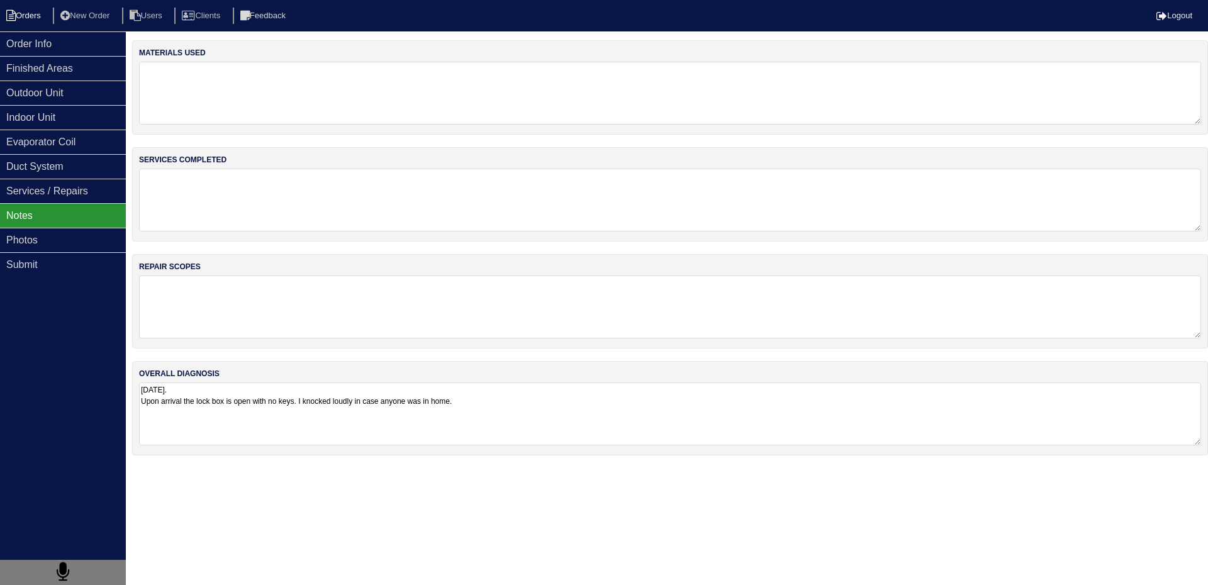
click at [43, 9] on li "Orders" at bounding box center [25, 16] width 51 height 17
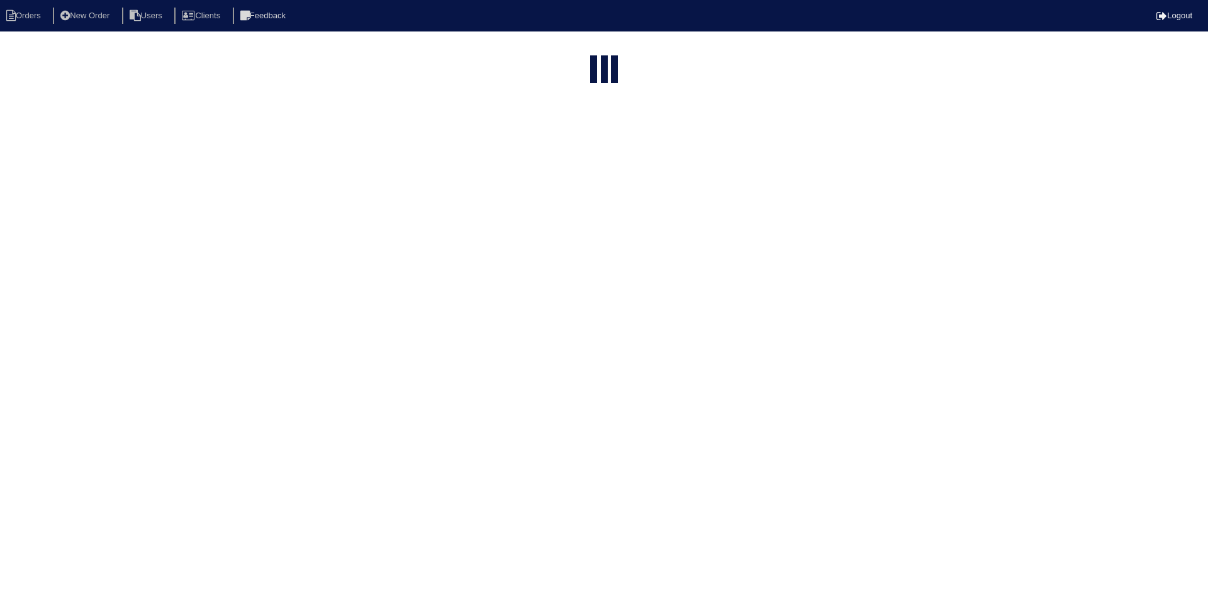
select select "15"
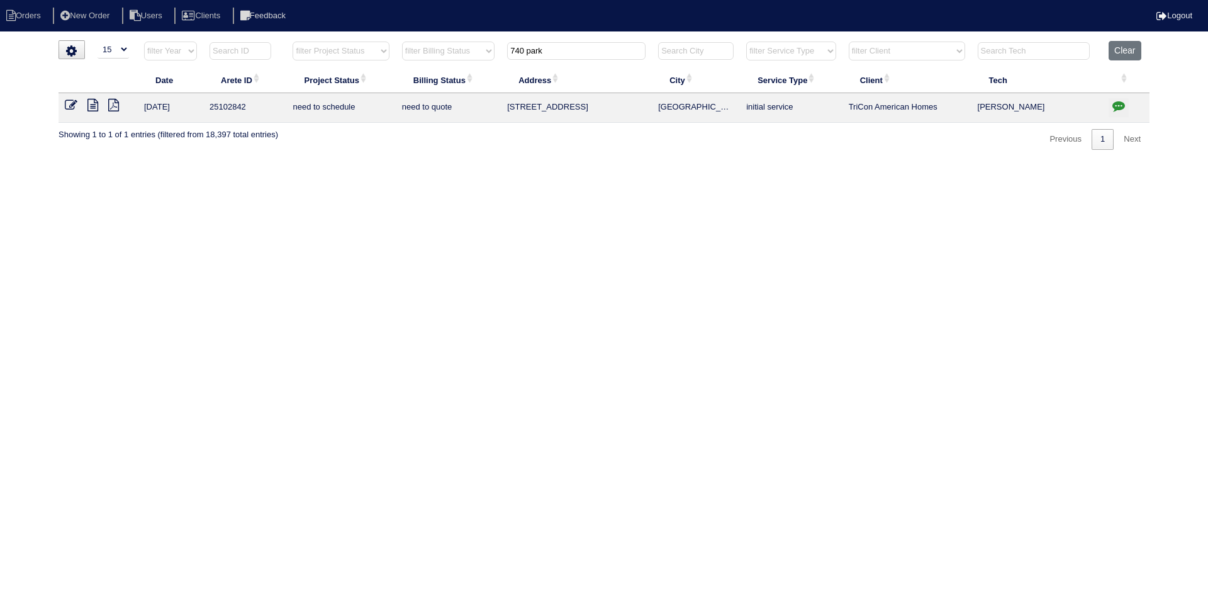
drag, startPoint x: 611, startPoint y: 50, endPoint x: 451, endPoint y: 50, distance: 159.8
click at [451, 52] on tr "filter Year -- Any Year -- 2025 2024 2023 2022 2021 2020 2019 filter Project St…" at bounding box center [604, 54] width 1091 height 26
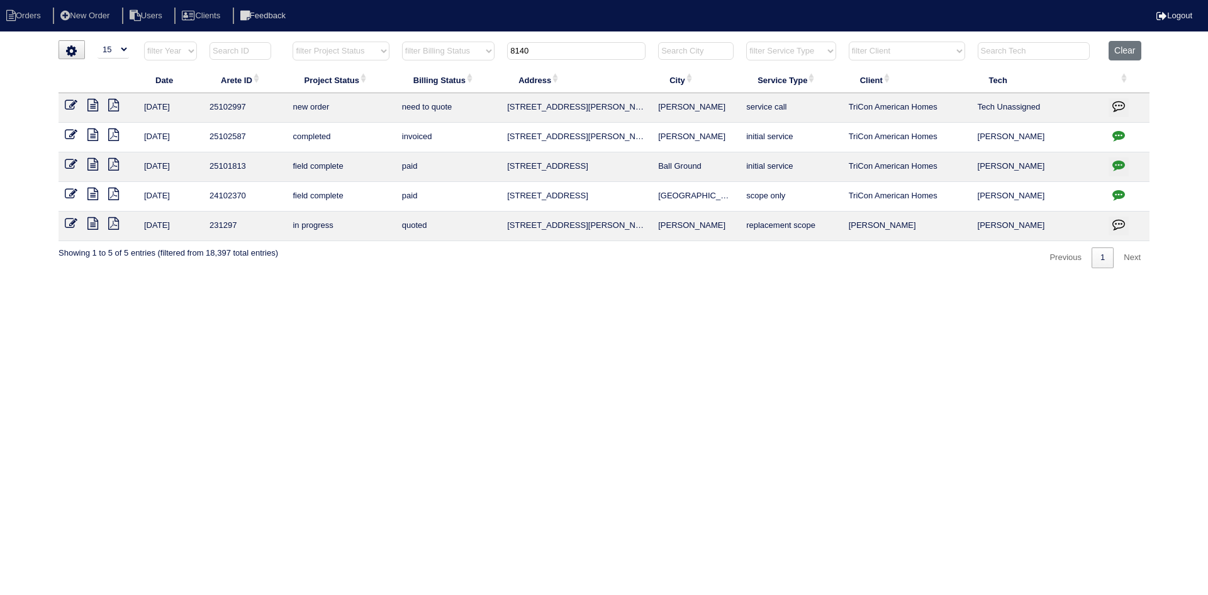
type input "8140"
click at [94, 101] on icon at bounding box center [92, 105] width 11 height 13
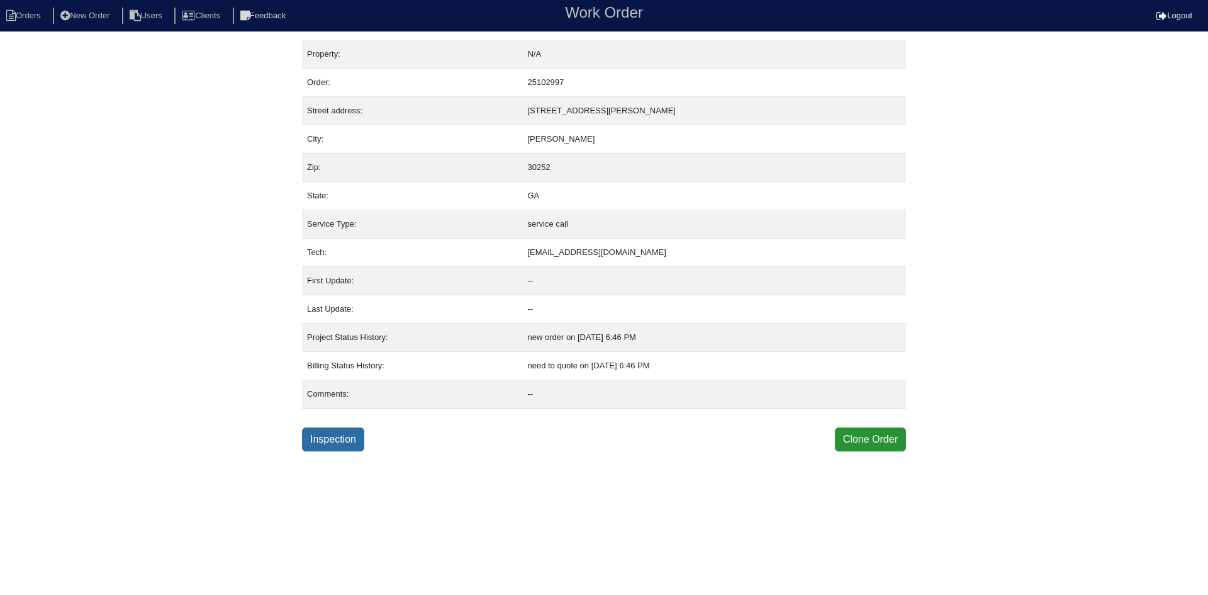
click at [334, 432] on link "Inspection" at bounding box center [333, 439] width 62 height 24
